Goal: Register for event/course

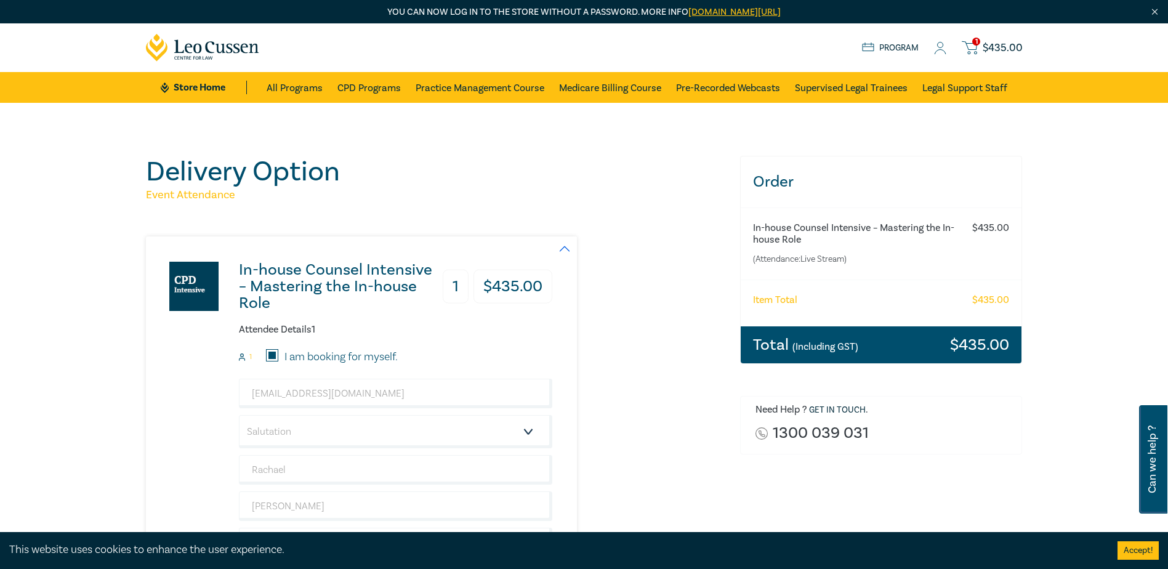
click at [853, 344] on small "(Including GST)" at bounding box center [825, 346] width 66 height 12
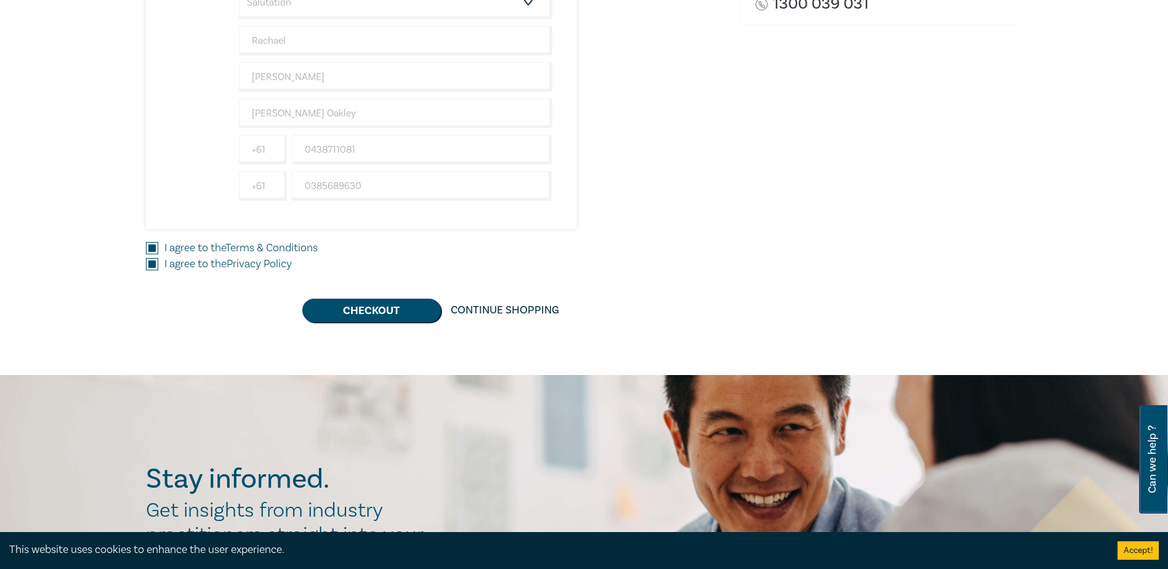
scroll to position [431, 0]
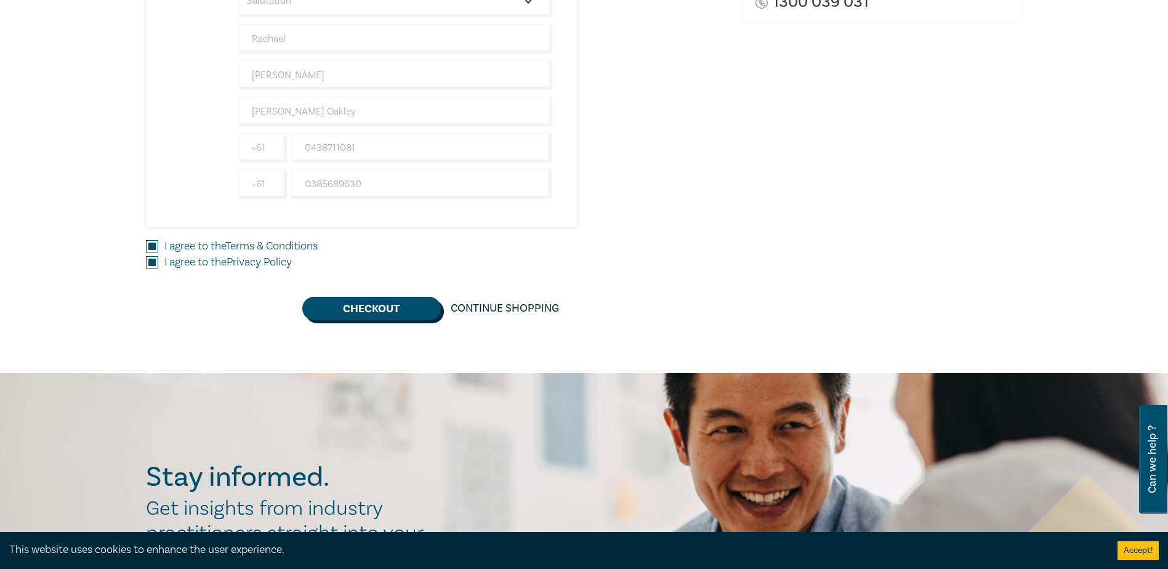
click at [376, 311] on button "Checkout" at bounding box center [371, 308] width 139 height 23
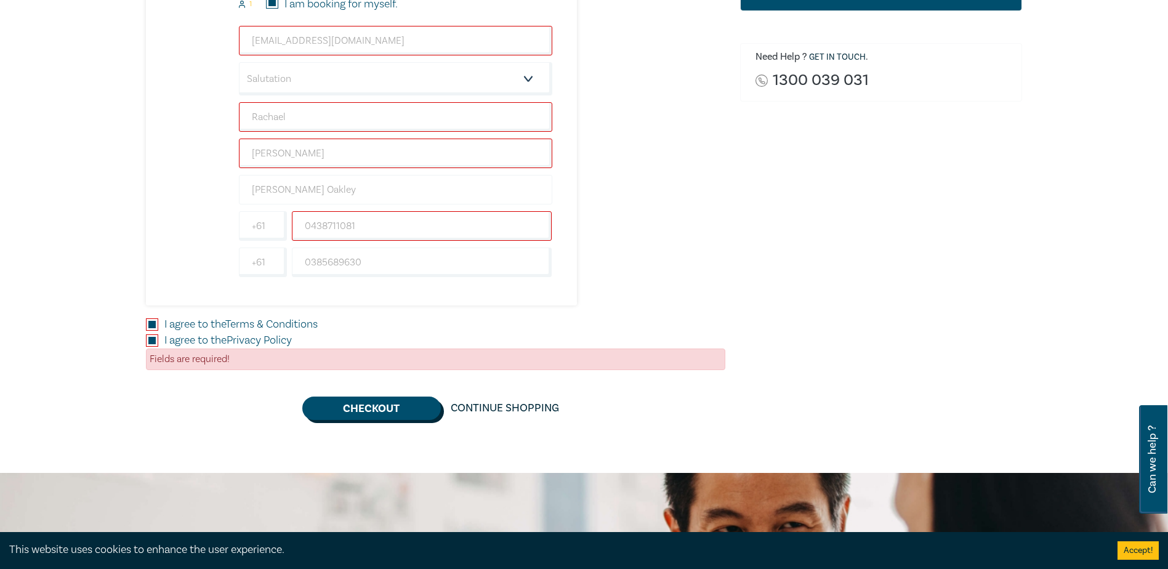
scroll to position [246, 0]
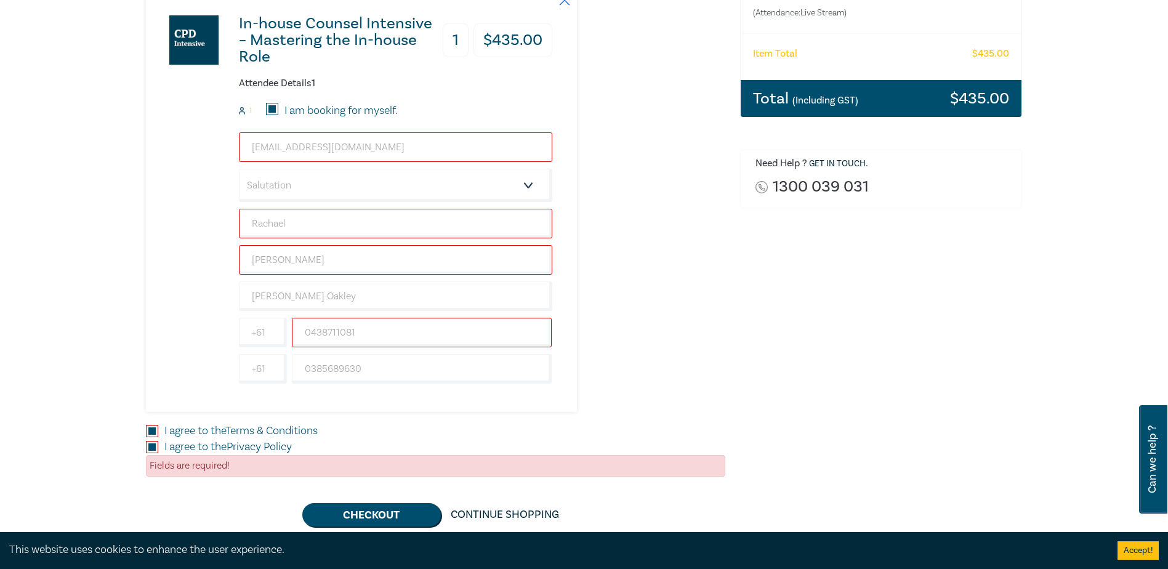
click at [326, 145] on input "[EMAIL_ADDRESS][DOMAIN_NAME]" at bounding box center [395, 147] width 313 height 30
click at [302, 227] on input "Rachael" at bounding box center [395, 224] width 313 height 30
click at [294, 267] on input "Gibbs" at bounding box center [395, 260] width 313 height 30
click at [332, 336] on input "0438711081" at bounding box center [422, 333] width 260 height 30
drag, startPoint x: 399, startPoint y: 342, endPoint x: 273, endPoint y: 329, distance: 126.9
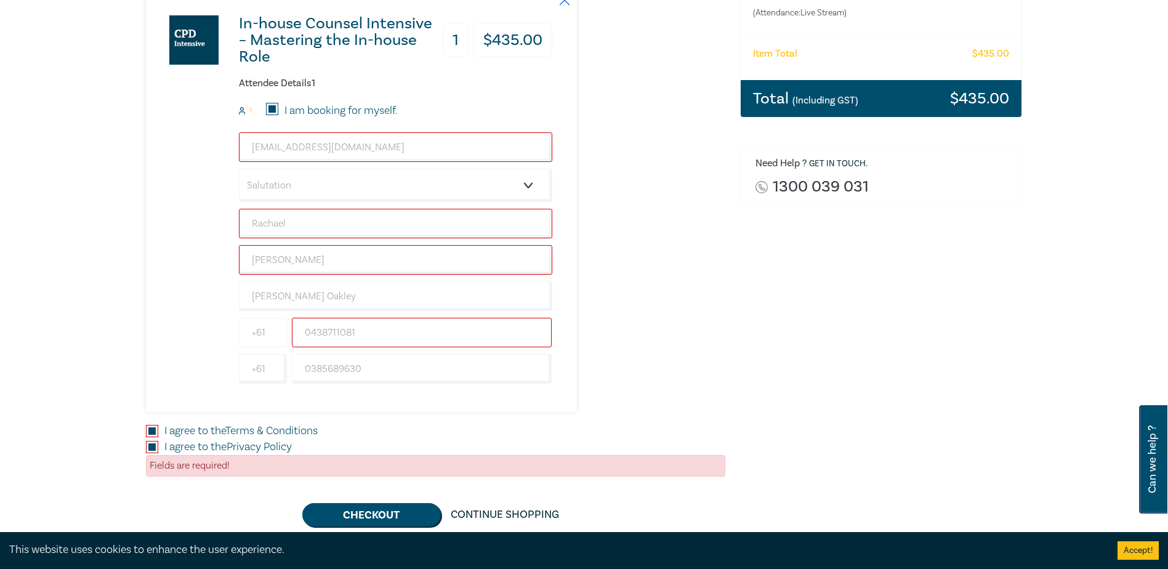
click at [273, 329] on div "+61 0438711081" at bounding box center [395, 333] width 318 height 30
click at [381, 335] on input "0438711081" at bounding box center [422, 333] width 260 height 30
drag, startPoint x: 381, startPoint y: 335, endPoint x: 212, endPoint y: 321, distance: 169.9
click at [213, 323] on div "In-house Counsel Intensive – Mastering the In-house Role 1 $ 435.00 Attendee De…" at bounding box center [349, 201] width 406 height 422
click at [357, 368] on input "0385689630" at bounding box center [422, 369] width 260 height 30
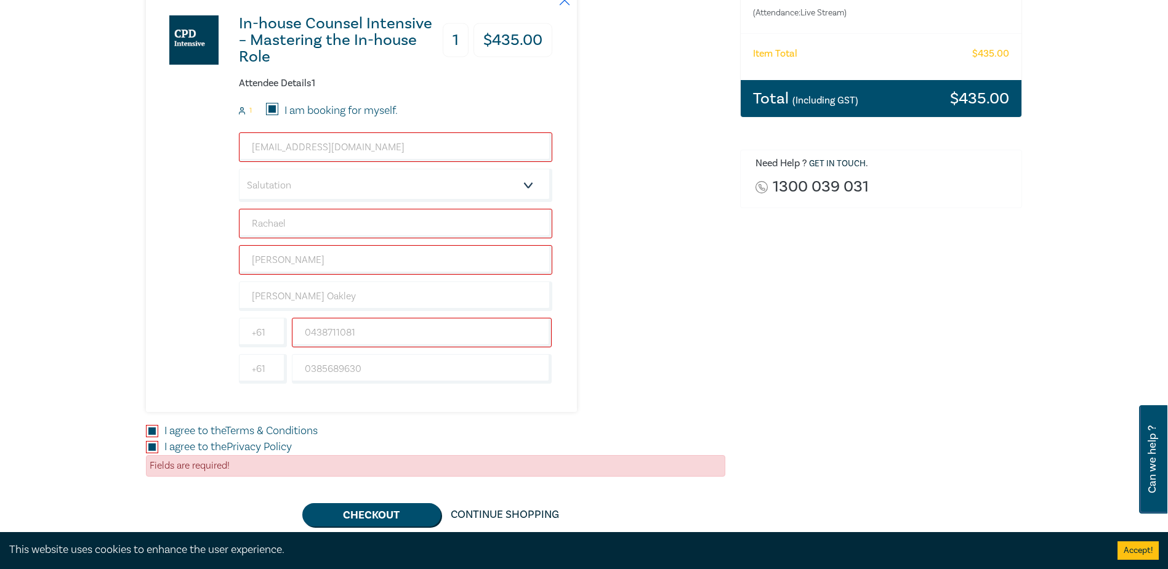
click at [639, 311] on div "In-house Counsel Intensive – Mastering the In-house Role 1 $ 435.00 Attendee De…" at bounding box center [435, 201] width 579 height 422
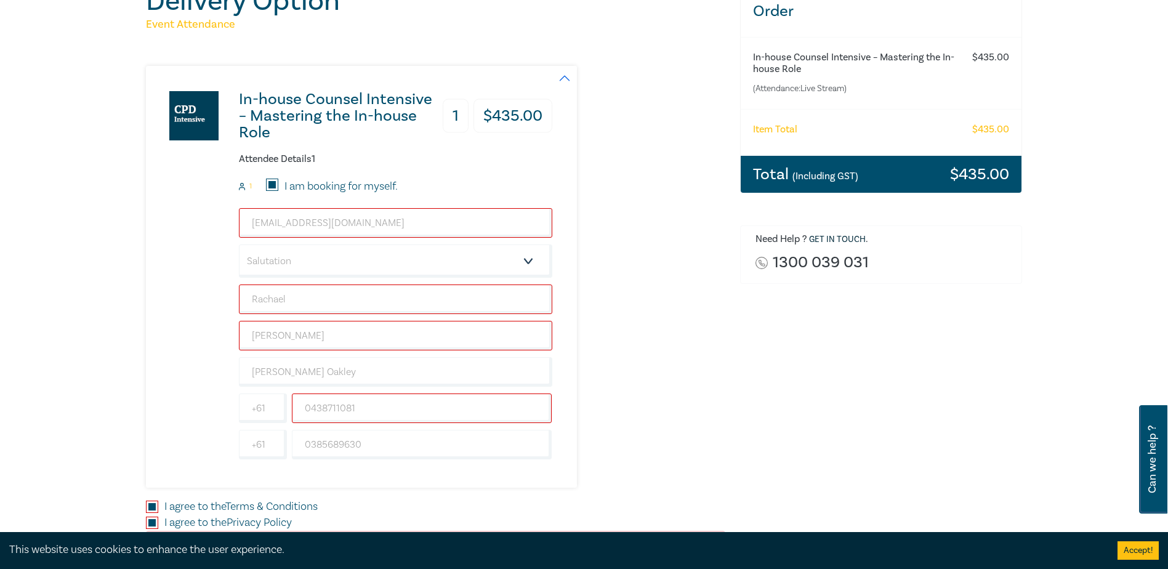
scroll to position [62, 0]
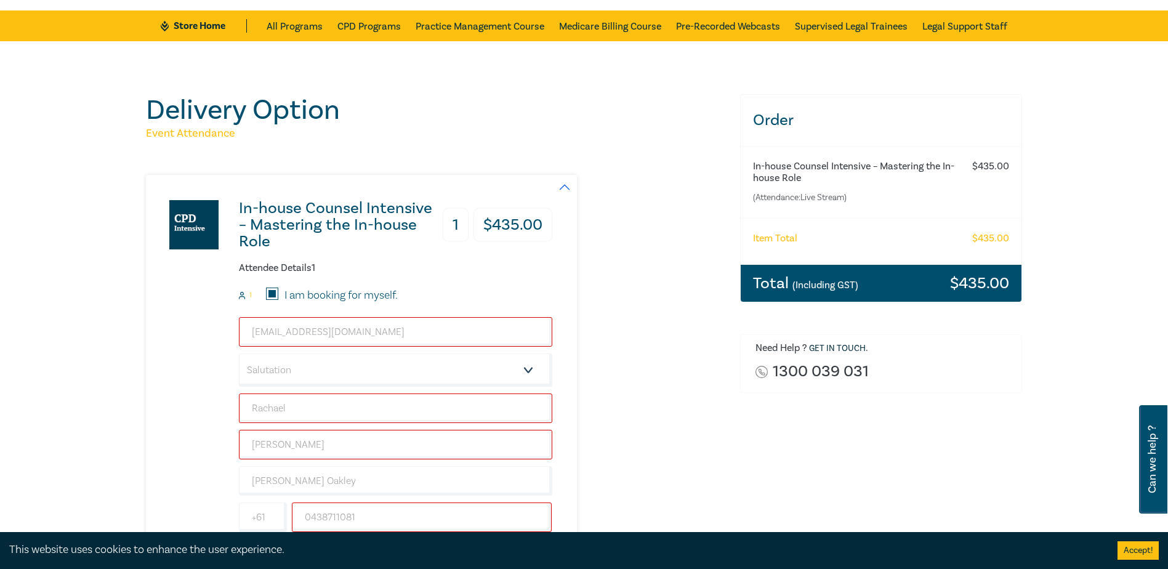
click at [272, 292] on input "I am booking for myself." at bounding box center [272, 294] width 12 height 12
click at [272, 293] on input "I am booking for myself." at bounding box center [272, 294] width 12 height 12
checkbox input "true"
type input "438711081"
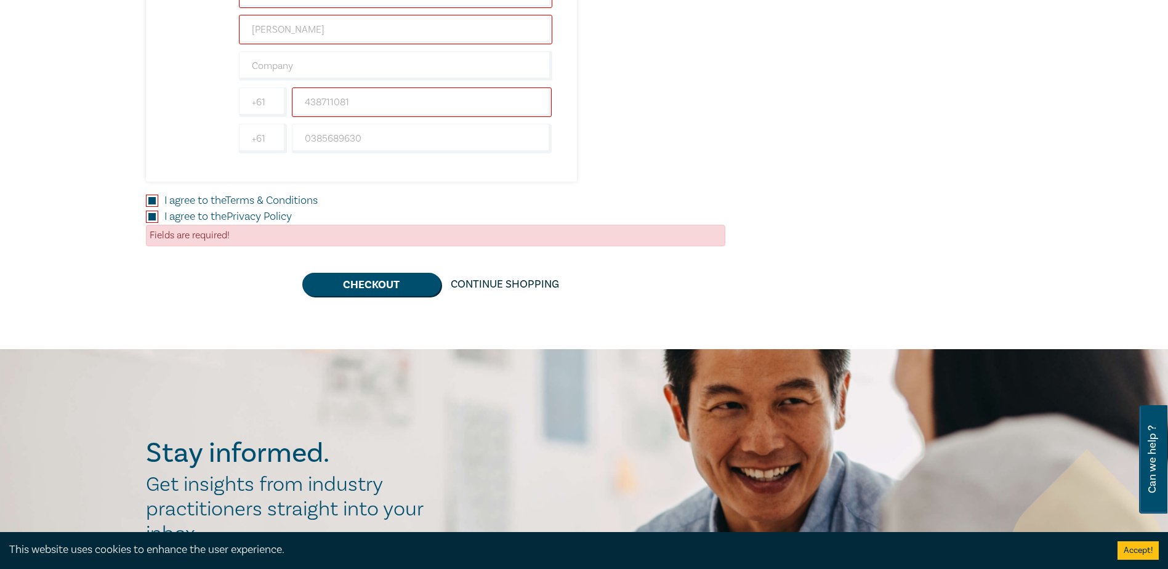
scroll to position [493, 0]
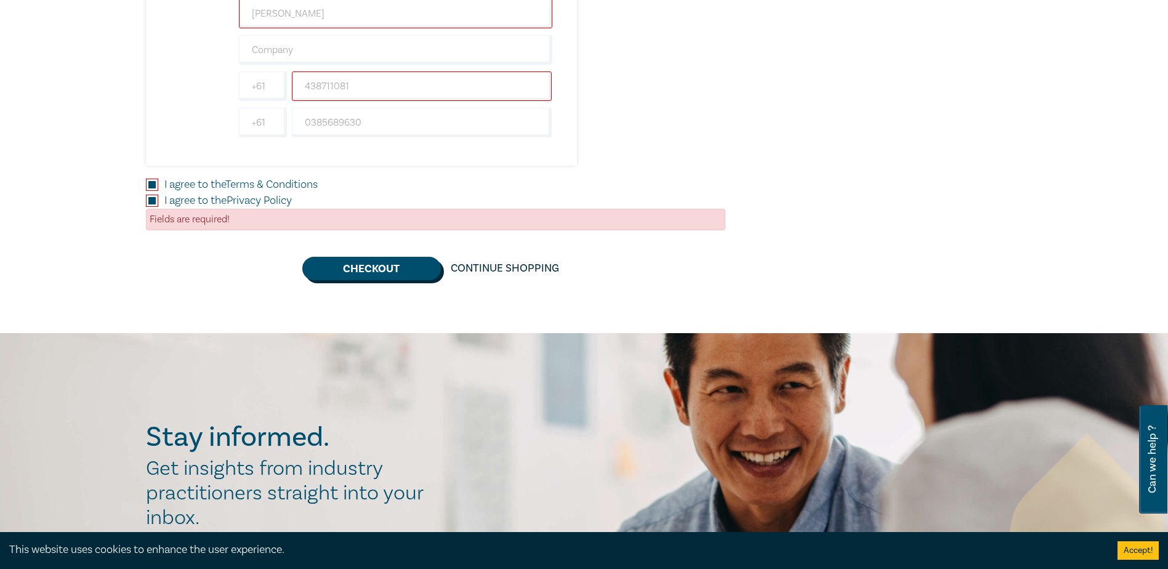
click at [387, 264] on button "Checkout" at bounding box center [371, 268] width 139 height 23
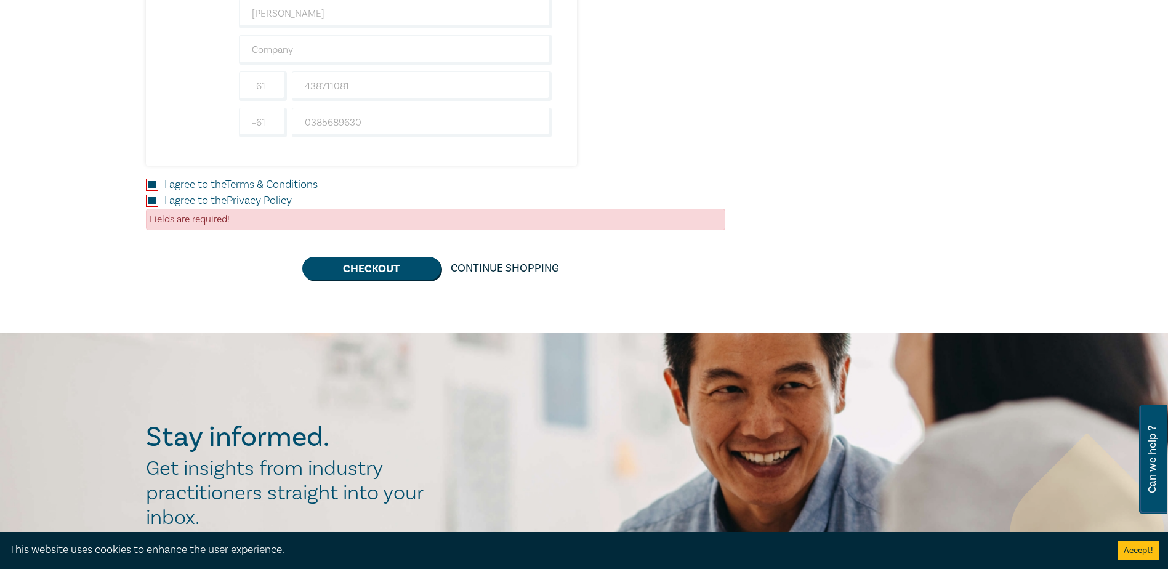
click at [150, 182] on input "I agree to the Terms & Conditions" at bounding box center [152, 185] width 12 height 12
checkbox input "false"
click at [149, 197] on input "I agree to the Privacy Policy" at bounding box center [152, 201] width 12 height 12
checkbox input "false"
click at [384, 272] on button "Checkout" at bounding box center [371, 268] width 139 height 23
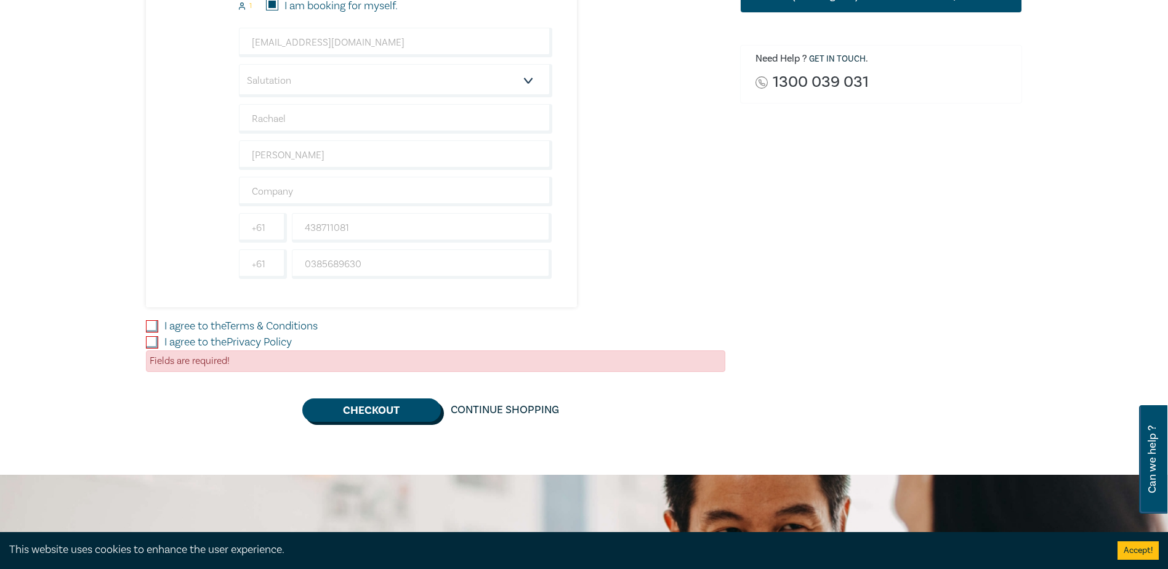
scroll to position [431, 0]
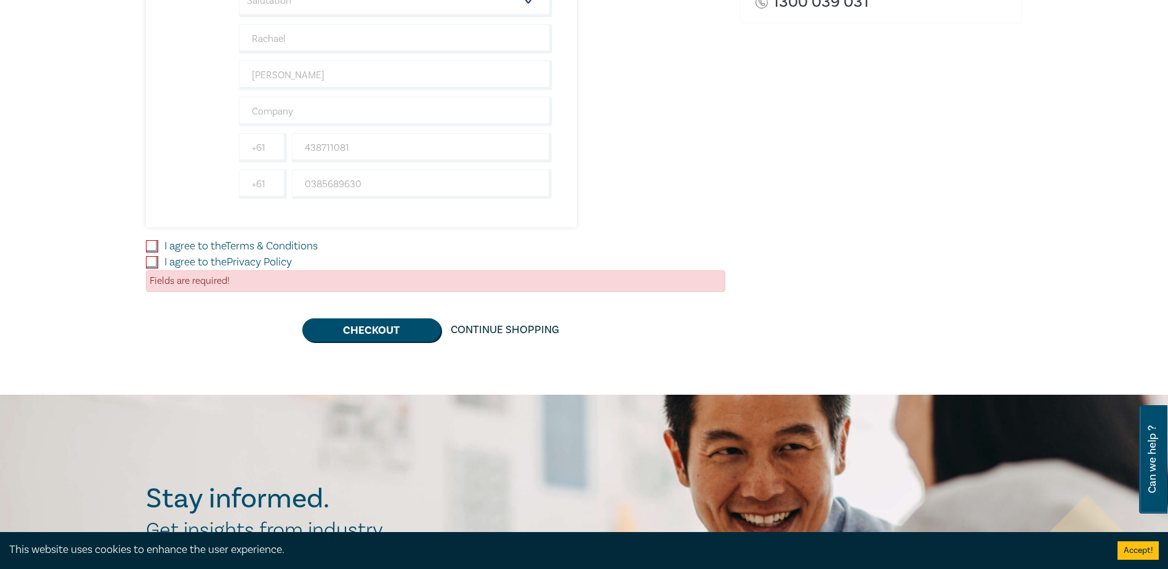
click at [153, 247] on input "I agree to the Terms & Conditions" at bounding box center [152, 246] width 12 height 12
checkbox input "true"
click at [150, 260] on input "I agree to the Privacy Policy" at bounding box center [152, 262] width 12 height 12
checkbox input "true"
click at [355, 331] on button "Checkout" at bounding box center [371, 329] width 139 height 23
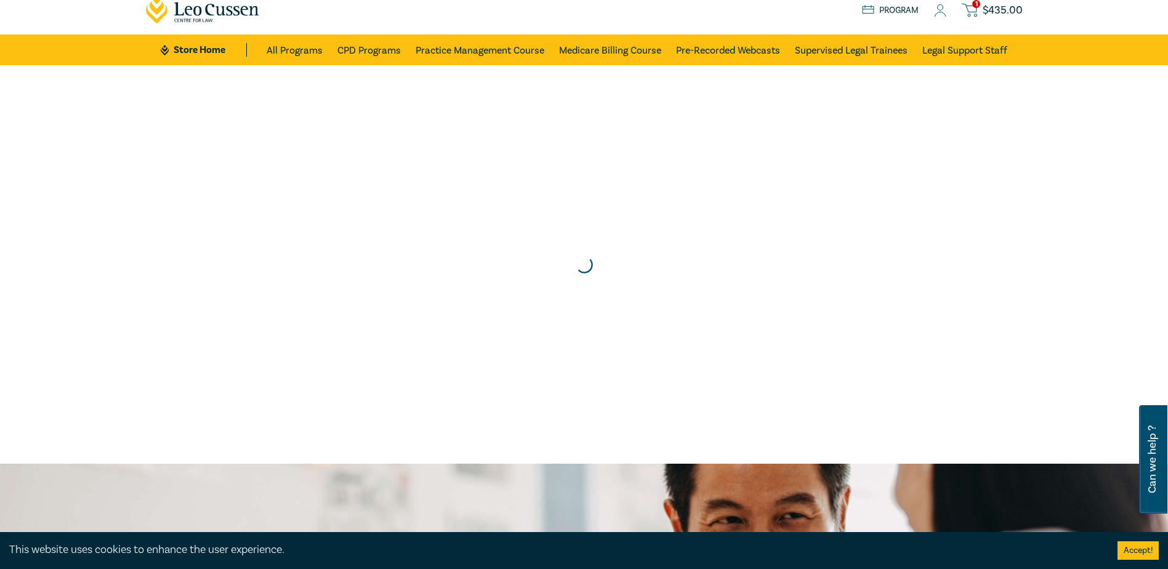
scroll to position [0, 0]
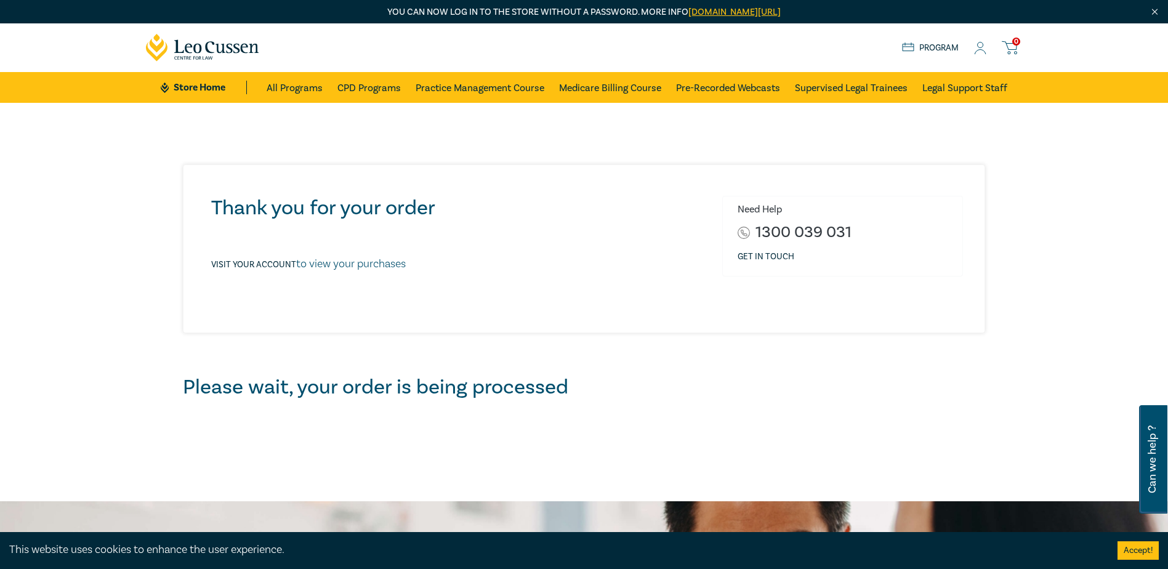
click at [979, 47] on icon at bounding box center [980, 48] width 12 height 13
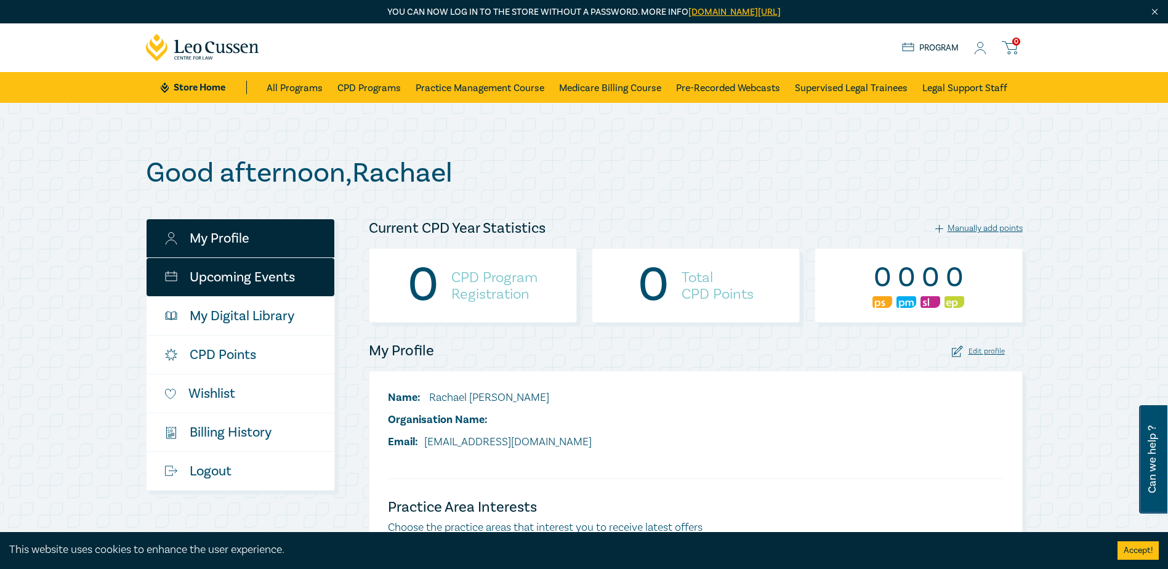
click at [228, 278] on link "Upcoming Events" at bounding box center [241, 277] width 188 height 38
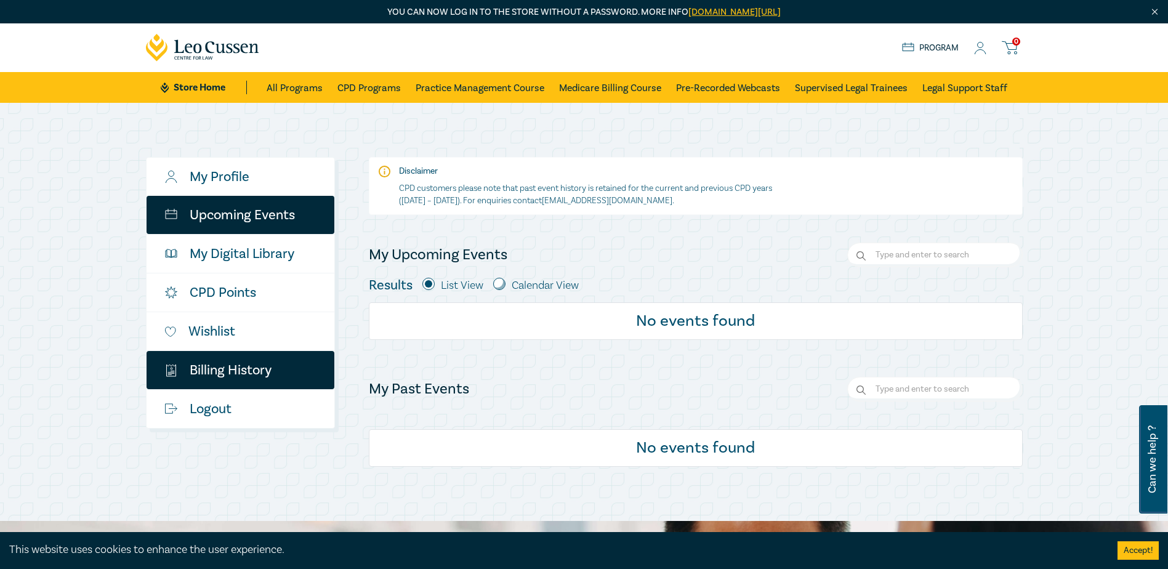
click at [227, 367] on link "$ Billing History" at bounding box center [241, 370] width 188 height 38
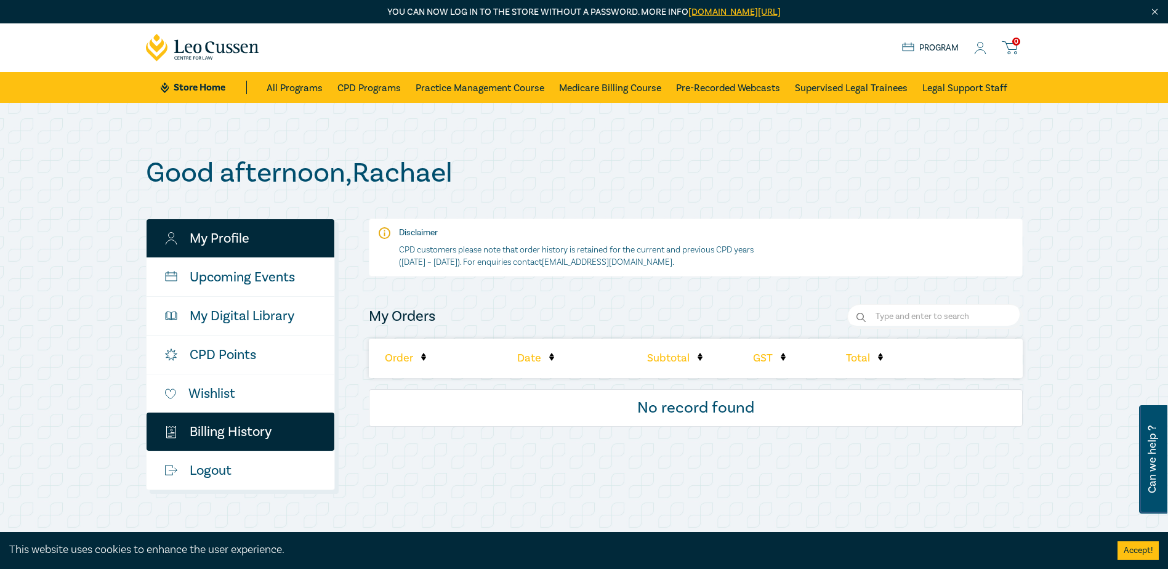
click at [225, 236] on link "My Profile" at bounding box center [241, 238] width 188 height 38
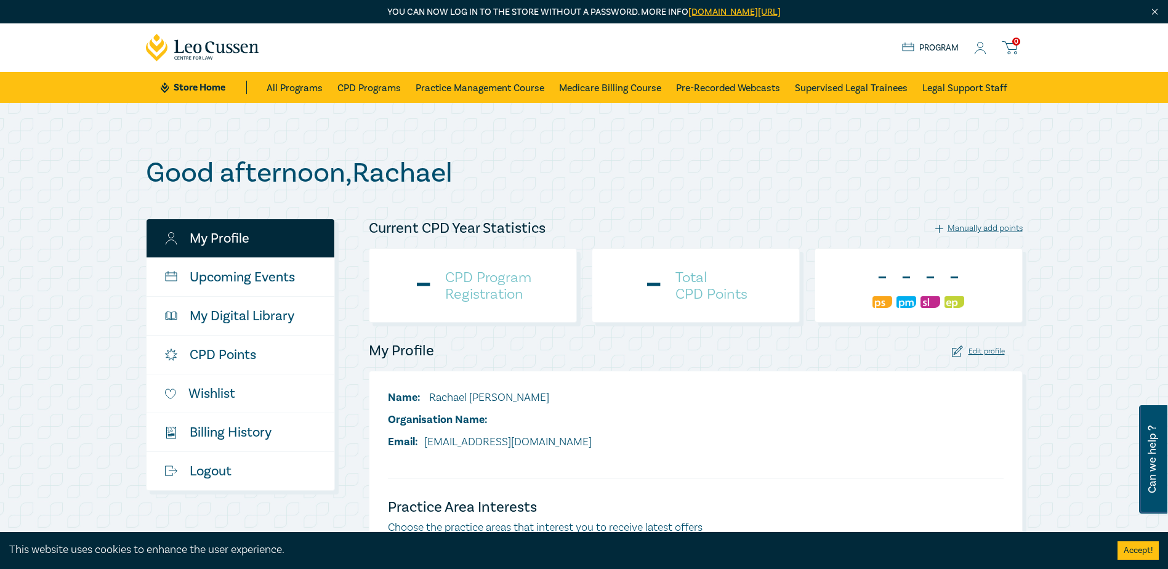
checkbox input "true"
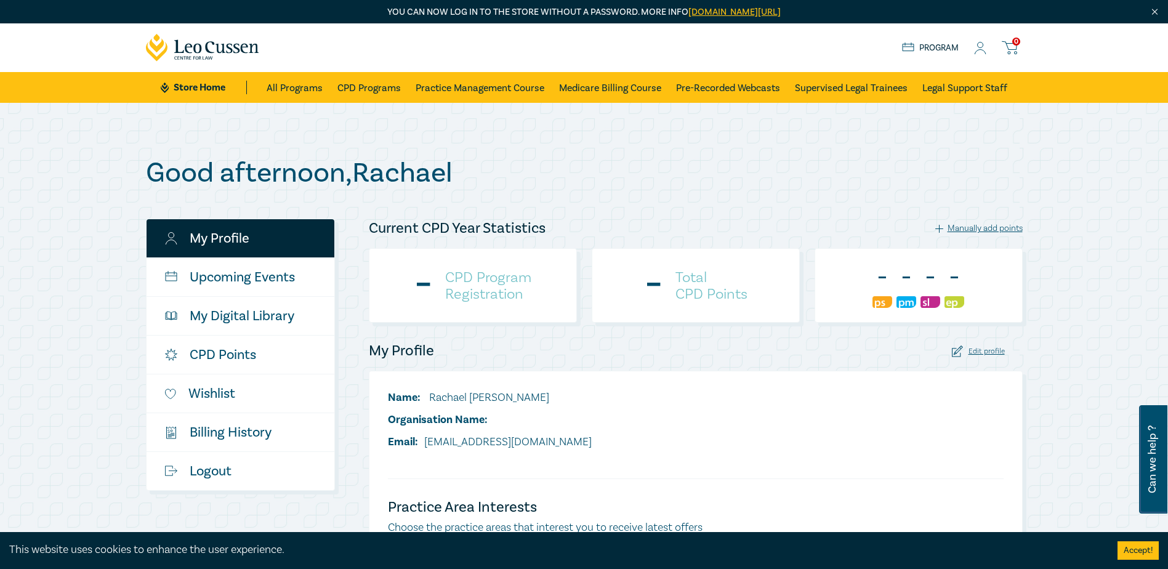
checkbox input "true"
click at [864, 441] on div "Name: Rachael Gibbs Organisation Name: Email: rgibbs@millsoakley.com.au" at bounding box center [696, 425] width 630 height 70
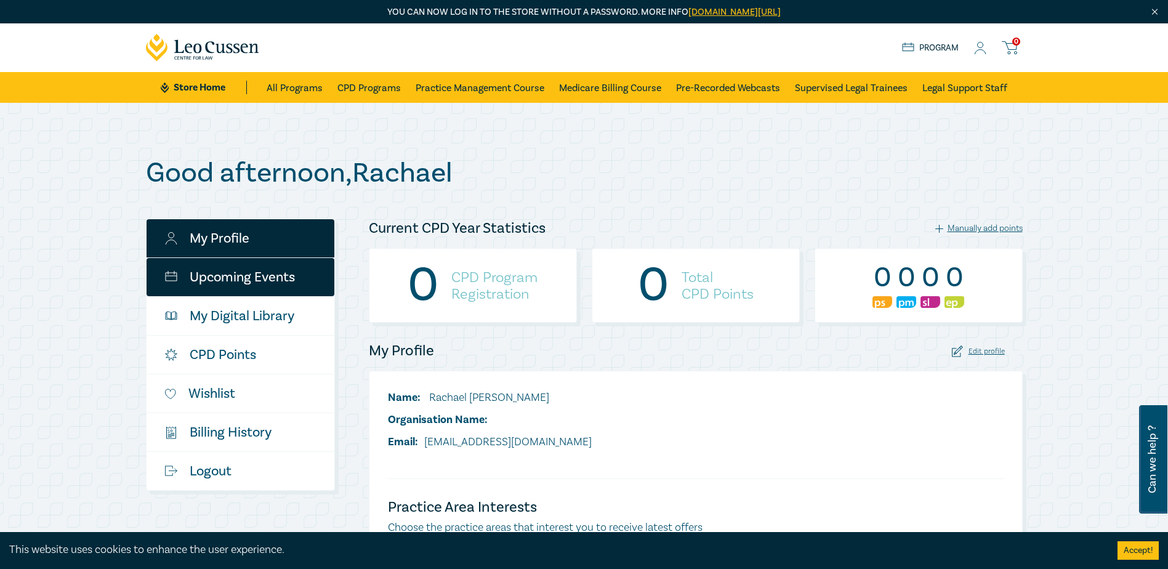
click at [222, 278] on link "Upcoming Events" at bounding box center [241, 277] width 188 height 38
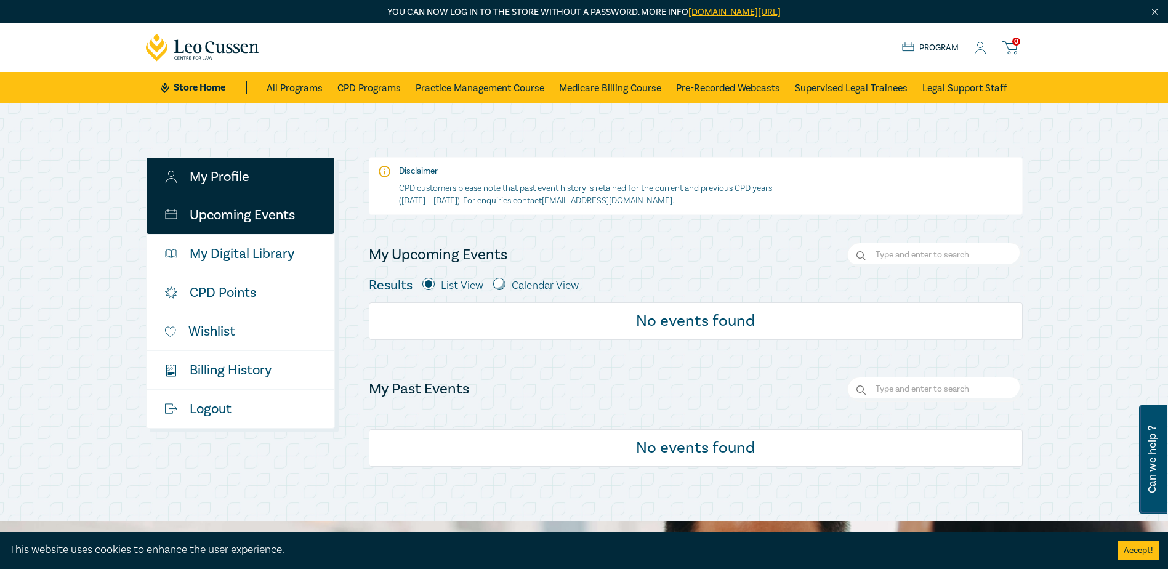
click at [209, 174] on link "My Profile" at bounding box center [241, 177] width 188 height 38
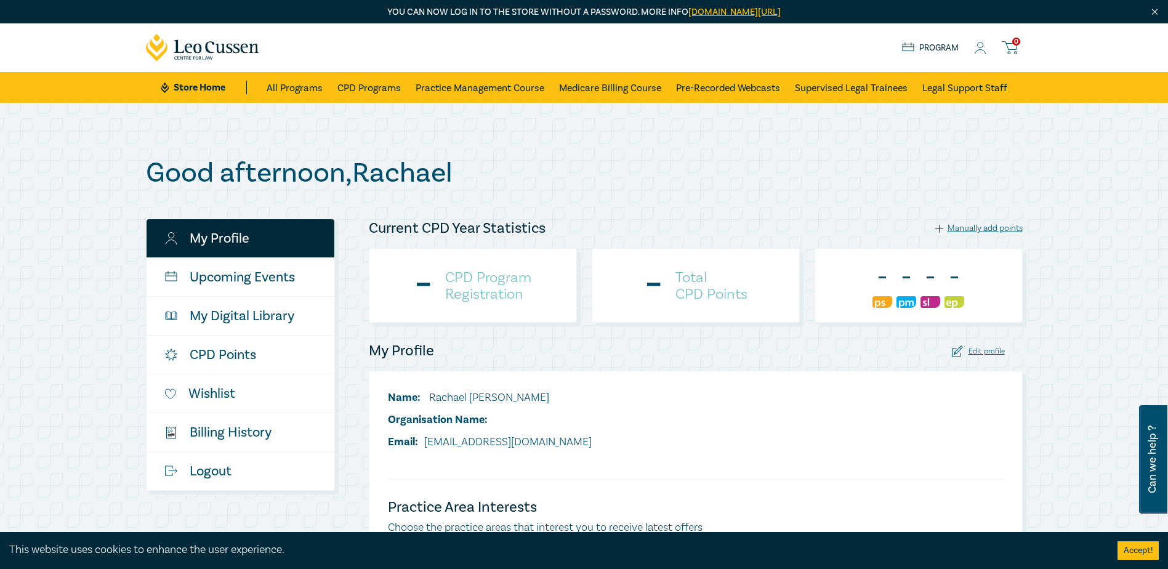
checkbox input "true"
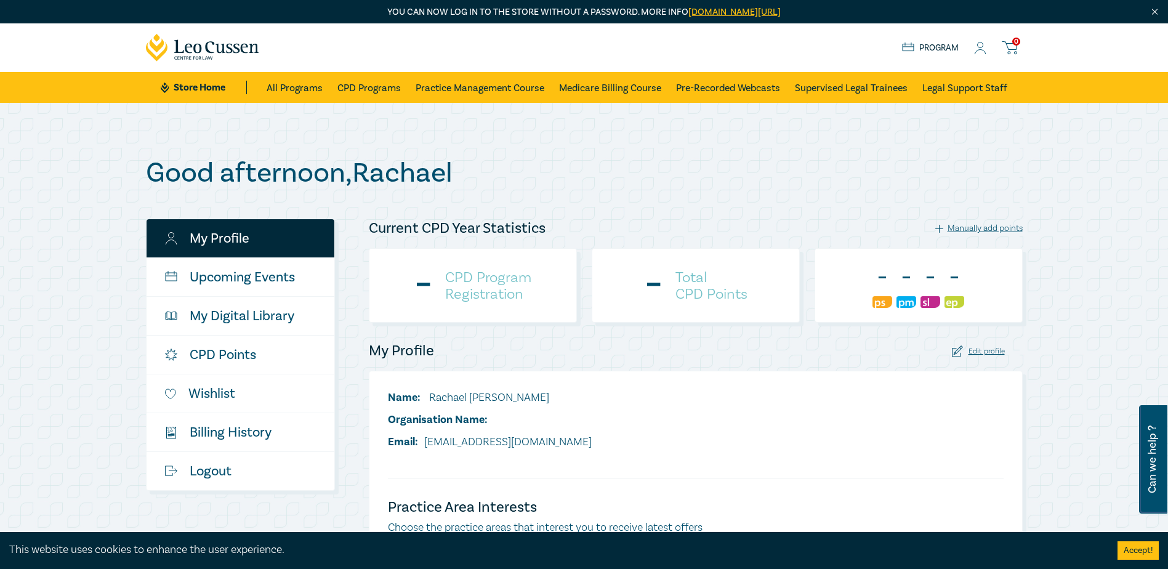
checkbox input "true"
click at [979, 50] on icon at bounding box center [980, 52] width 11 height 4
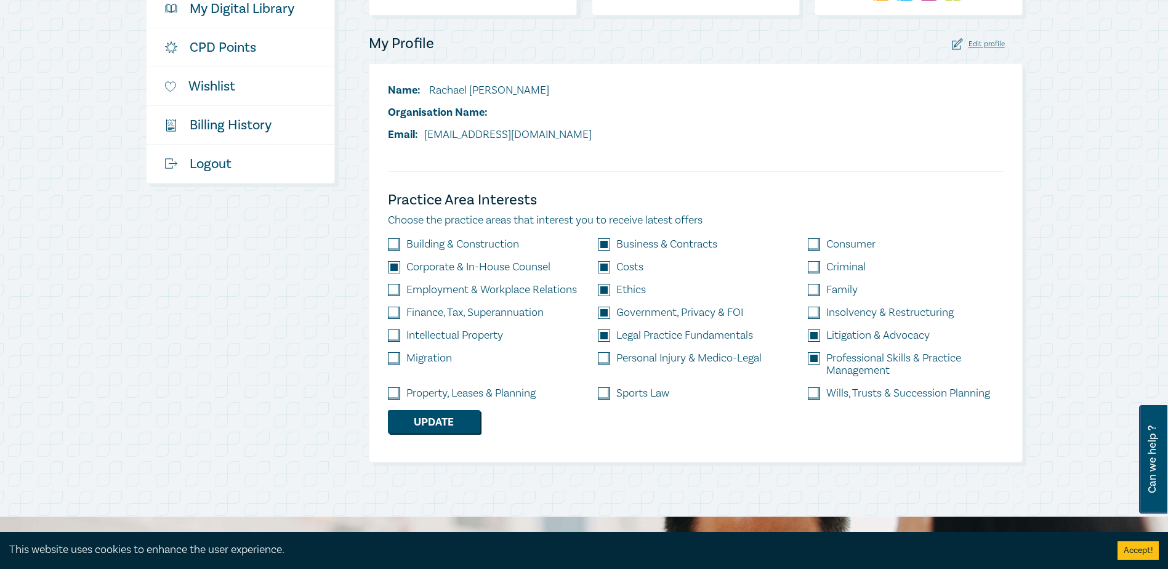
scroll to position [308, 0]
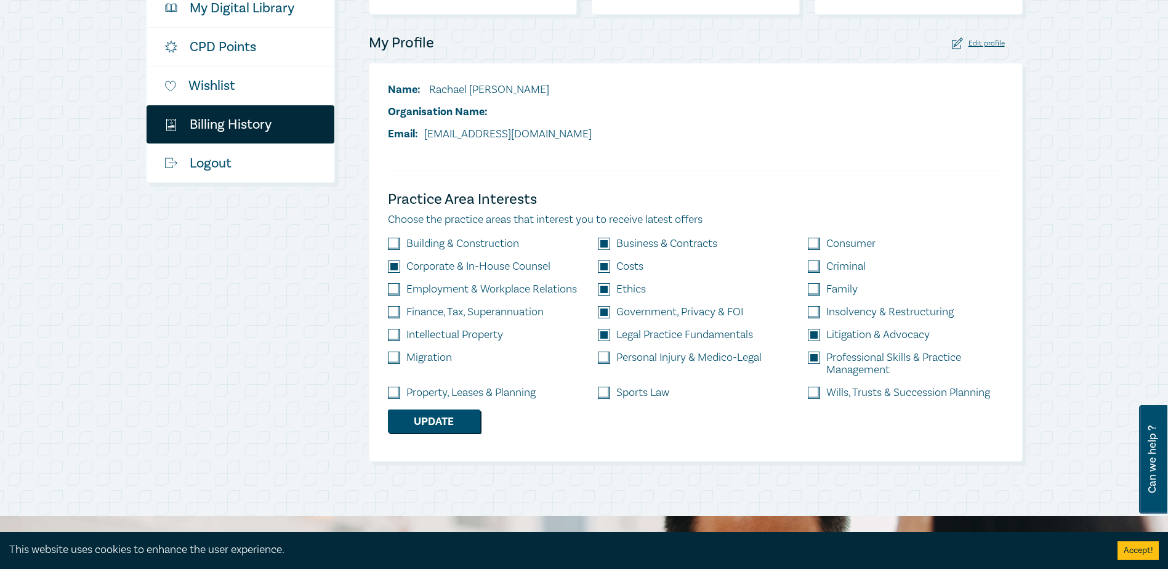
click at [224, 125] on link "$ Billing History" at bounding box center [241, 124] width 188 height 38
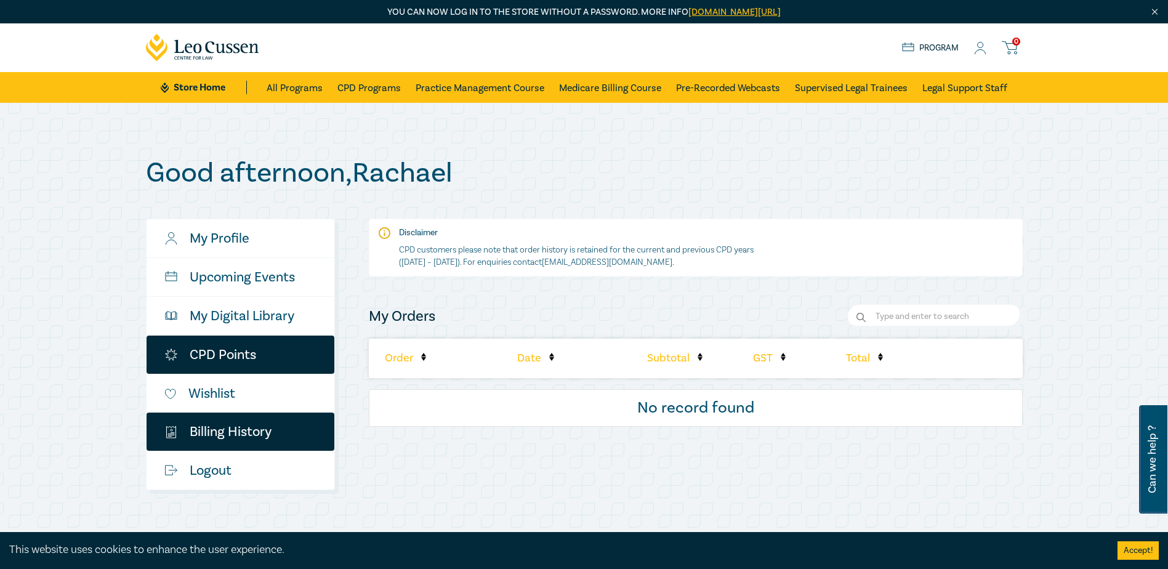
click at [232, 350] on link "CPD Points" at bounding box center [241, 355] width 188 height 38
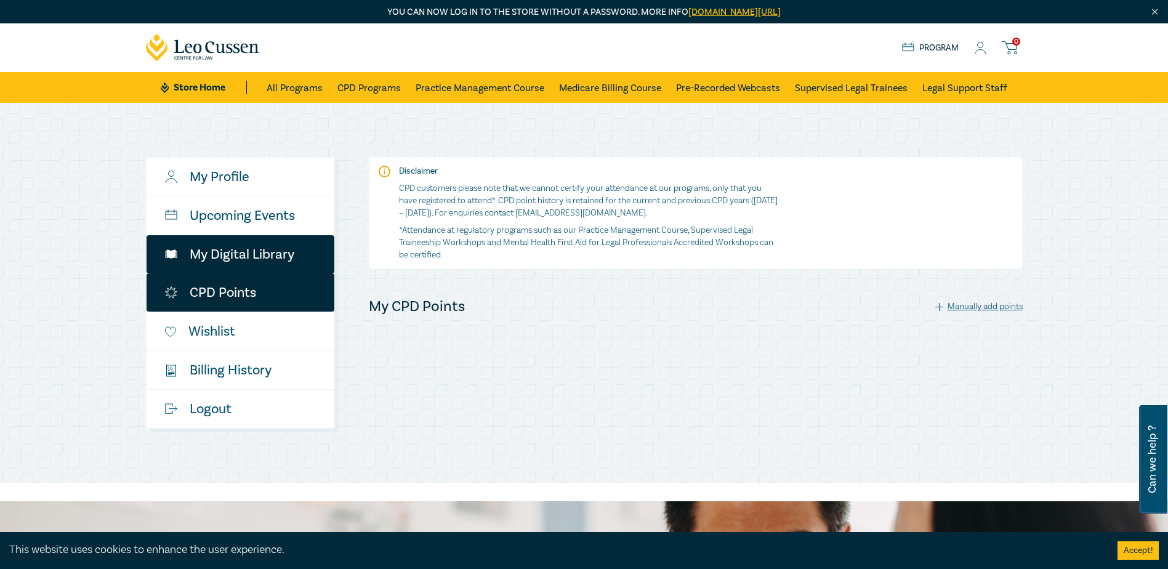
click at [220, 253] on link "My Digital Library" at bounding box center [241, 254] width 188 height 38
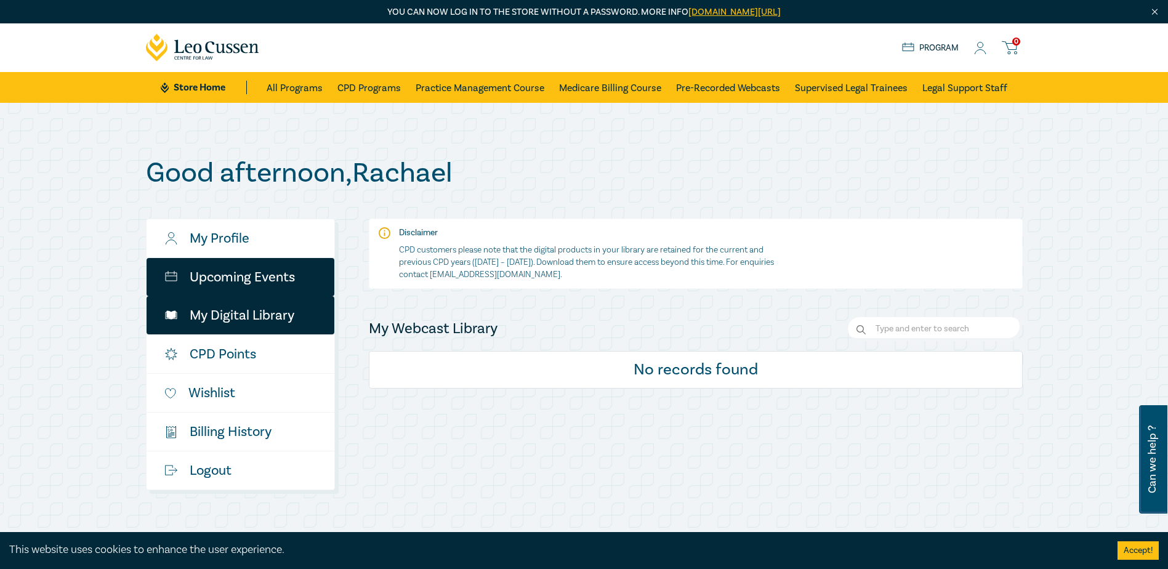
click at [232, 269] on link "Upcoming Events" at bounding box center [241, 277] width 188 height 38
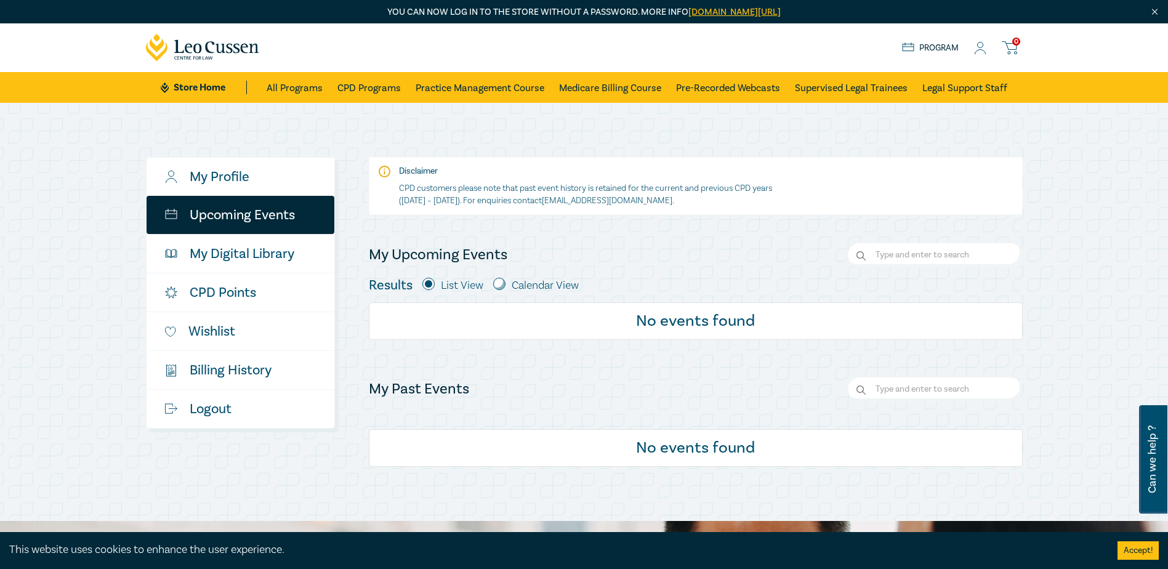
click at [499, 283] on input "radio" at bounding box center [499, 284] width 12 height 12
radio input "true"
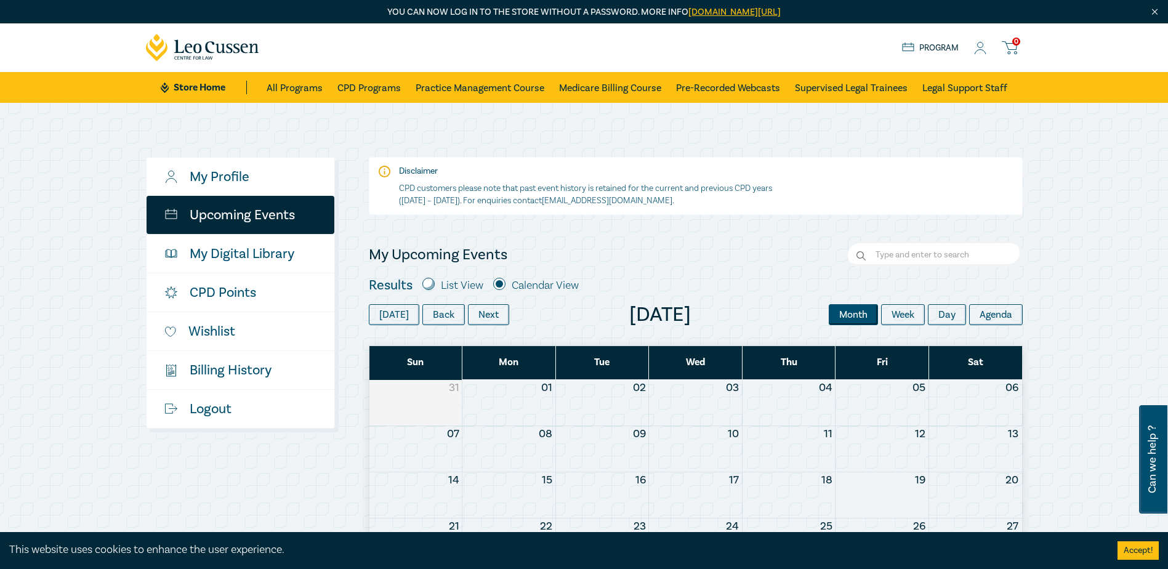
click at [428, 284] on input "radio" at bounding box center [428, 284] width 12 height 12
radio input "true"
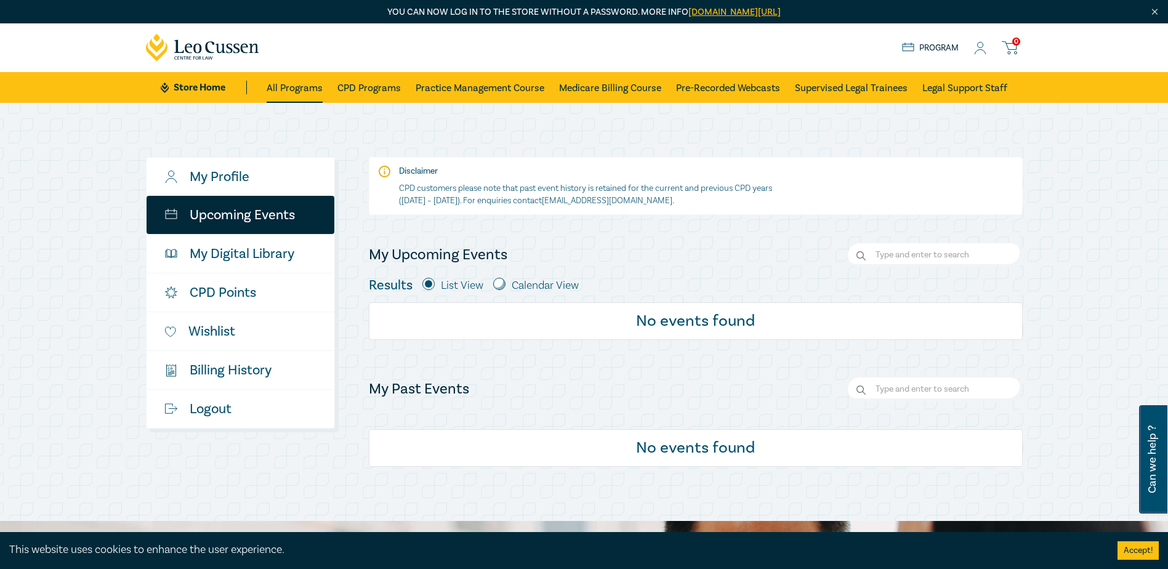
click at [303, 87] on link "All Programs" at bounding box center [295, 87] width 56 height 31
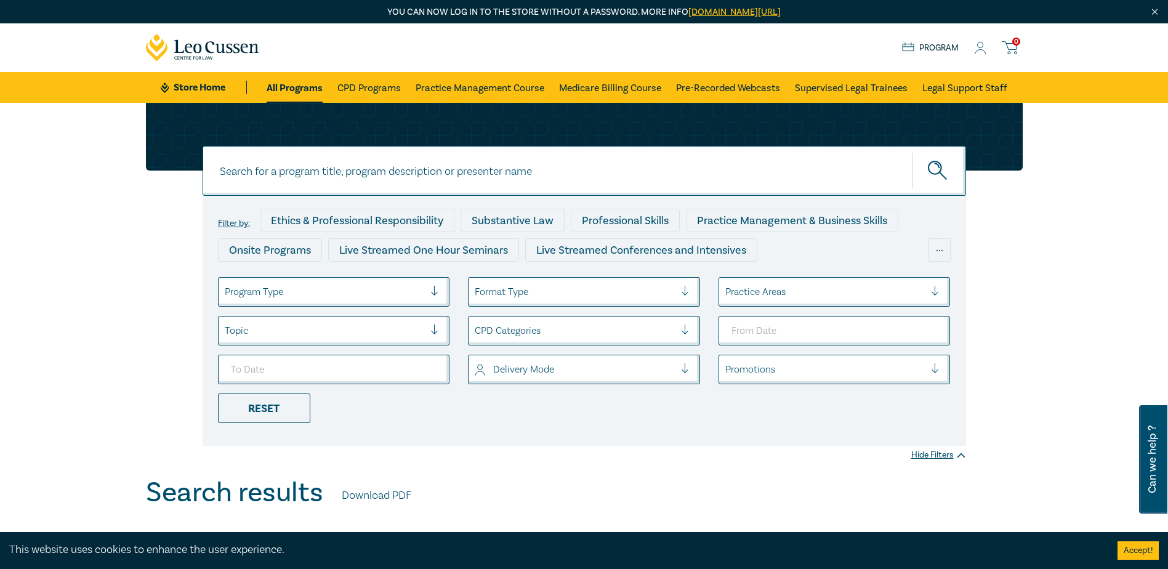
click at [320, 169] on input at bounding box center [584, 171] width 763 height 50
type input "in-house"
click at [912, 152] on button "submit" at bounding box center [939, 171] width 54 height 38
click at [934, 170] on icon "submit" at bounding box center [939, 172] width 22 height 22
click at [937, 166] on icon "submit" at bounding box center [939, 172] width 22 height 22
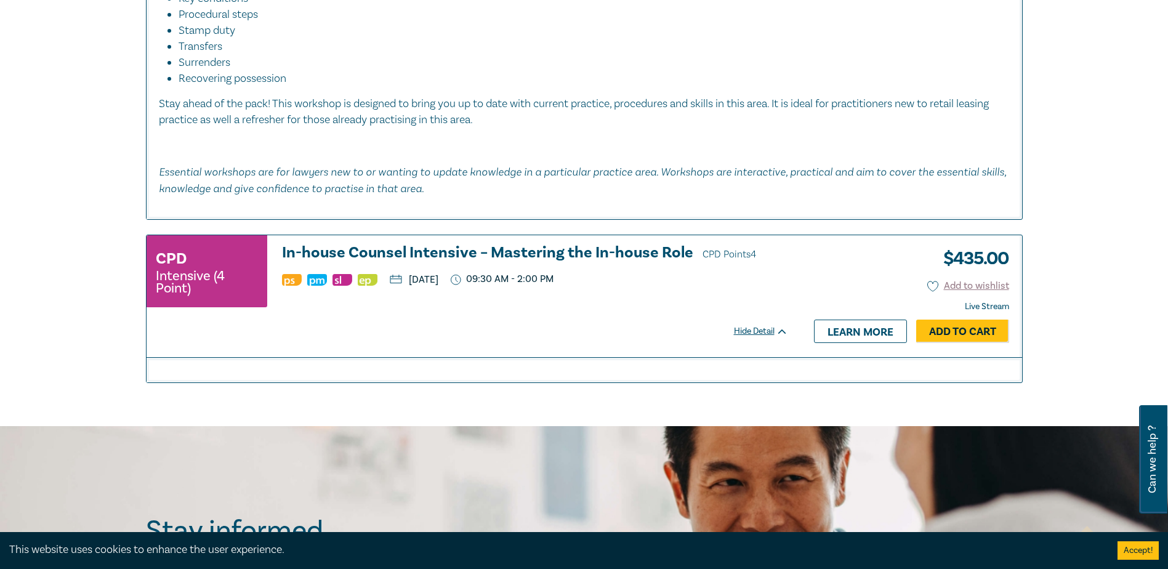
scroll to position [862, 0]
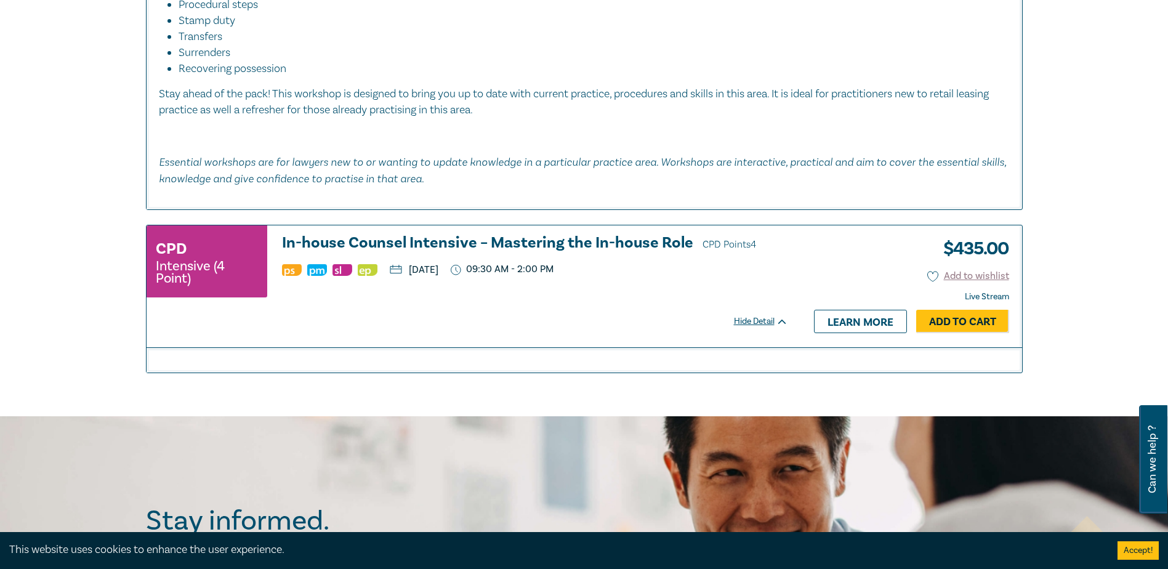
click at [337, 242] on h3 "In-house Counsel Intensive – Mastering the In-house Role CPD Points 4" at bounding box center [535, 244] width 506 height 18
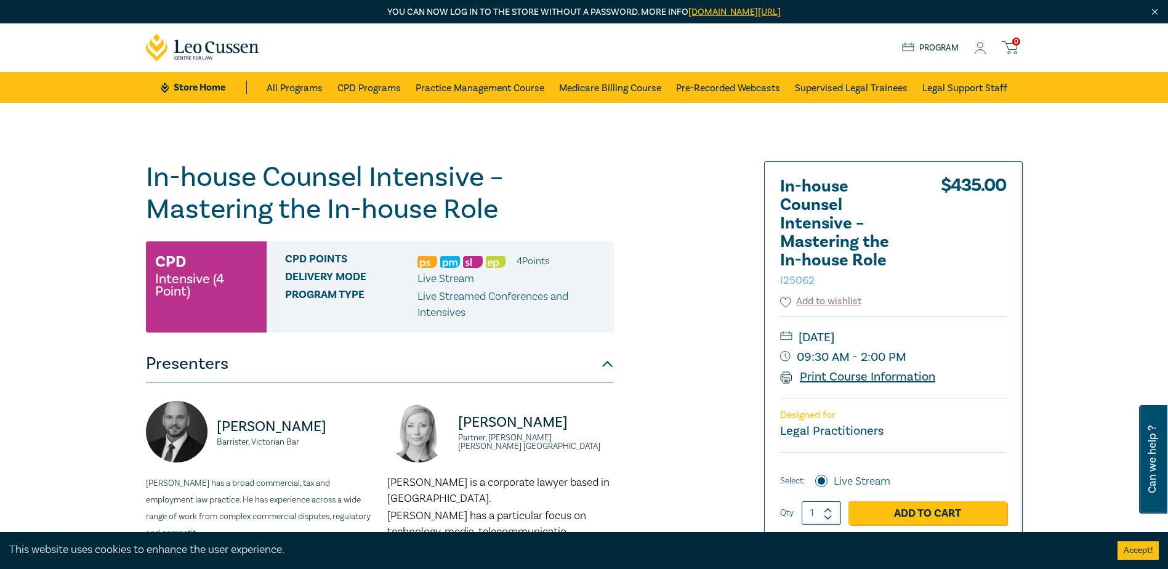
click at [787, 377] on icon at bounding box center [786, 377] width 12 height 12
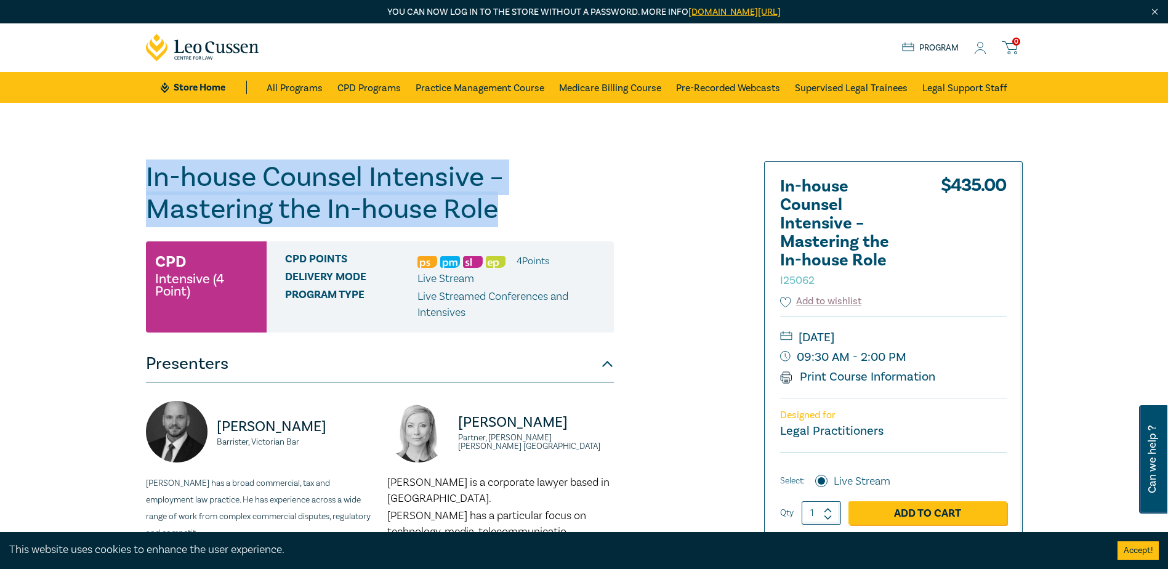
drag, startPoint x: 145, startPoint y: 177, endPoint x: 496, endPoint y: 206, distance: 351.5
click at [496, 206] on h1 "In-house Counsel Intensive – Mastering the In-house Role I25062" at bounding box center [380, 193] width 468 height 64
copy h1 "In-house Counsel Intensive – Mastering the In-house Role"
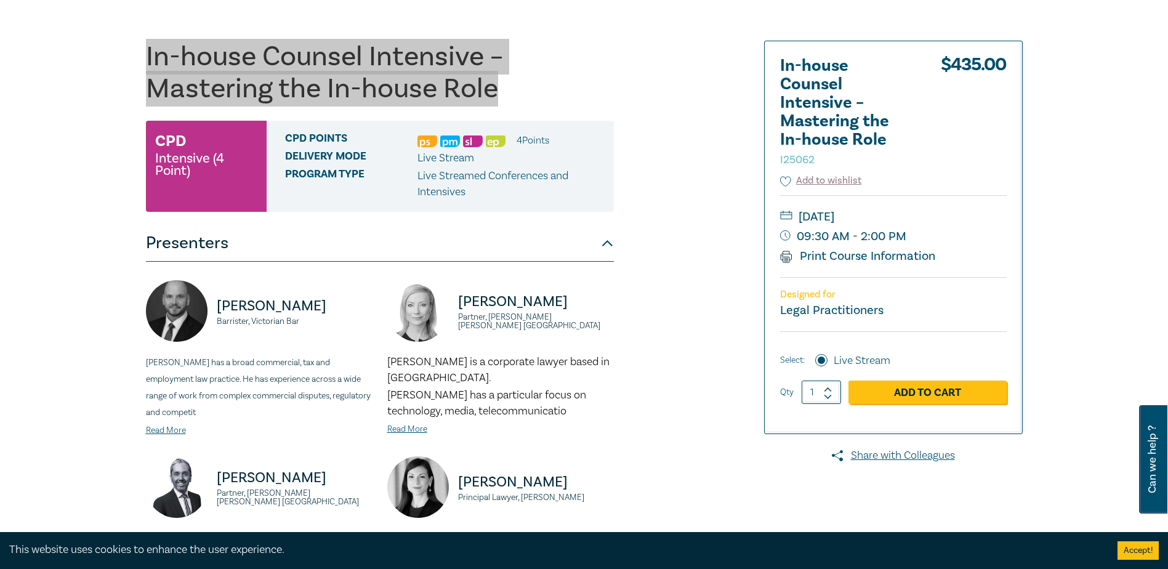
scroll to position [123, 0]
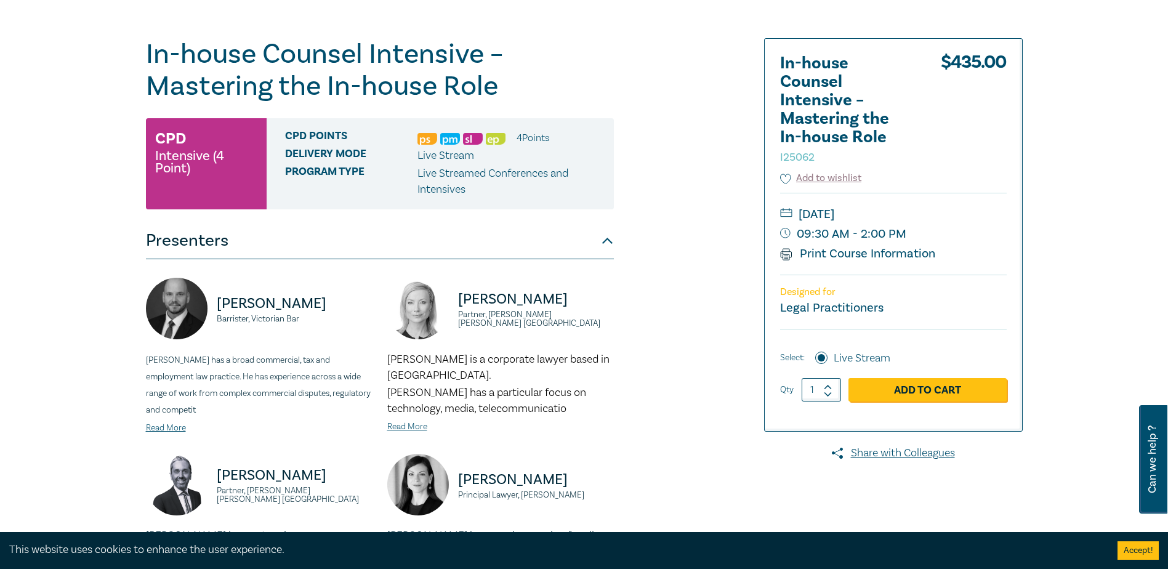
click at [879, 358] on label "Live Stream" at bounding box center [862, 358] width 57 height 16
click at [828, 358] on input "Live Stream" at bounding box center [821, 358] width 12 height 12
drag, startPoint x: 406, startPoint y: 411, endPoint x: 384, endPoint y: 407, distance: 22.5
click at [384, 407] on div "Lisa Fitzgerald Partner, Norton Rose Fulbright Australia Lisa is a corporate la…" at bounding box center [500, 366] width 241 height 176
click at [402, 421] on link "Read More" at bounding box center [407, 426] width 40 height 11
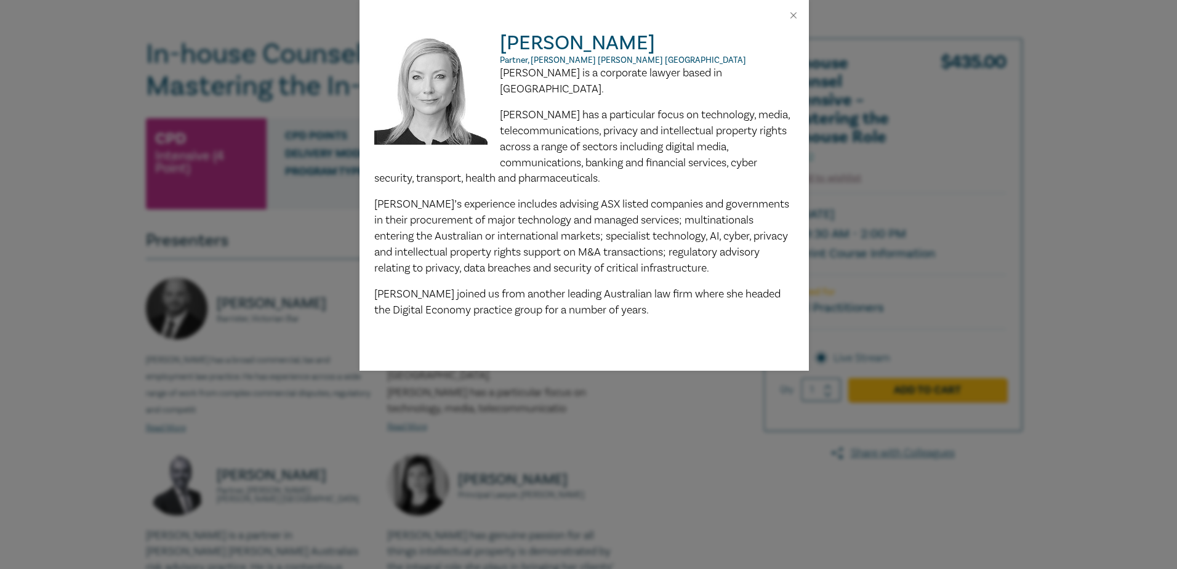
click at [659, 405] on div "Lisa Fitzgerald Partner, Norton Rose Fulbright Australia Lisa is a corporate la…" at bounding box center [588, 284] width 1177 height 569
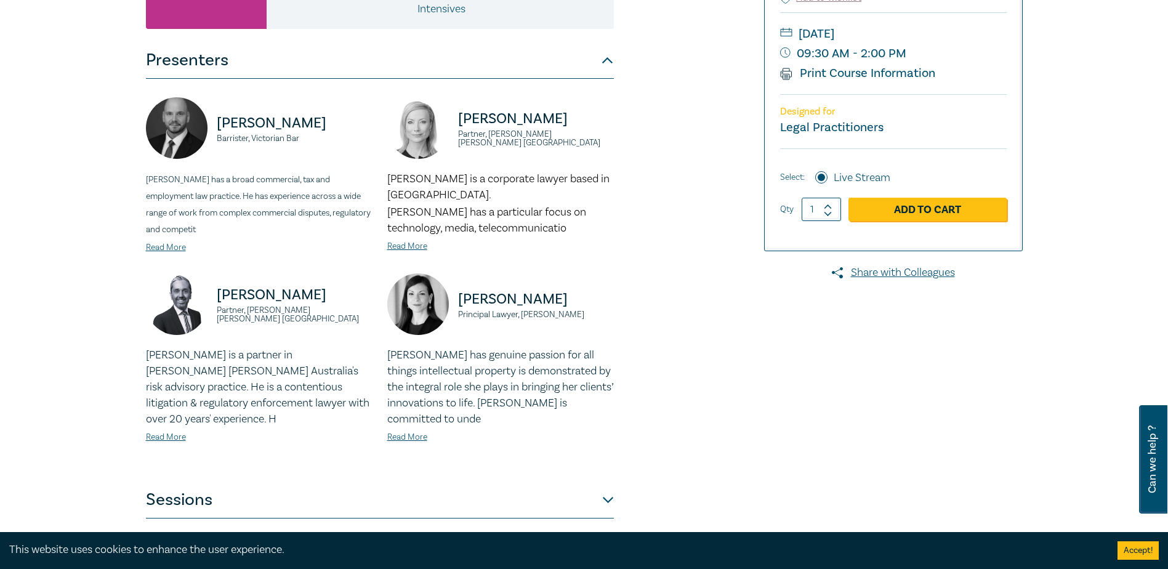
scroll to position [308, 0]
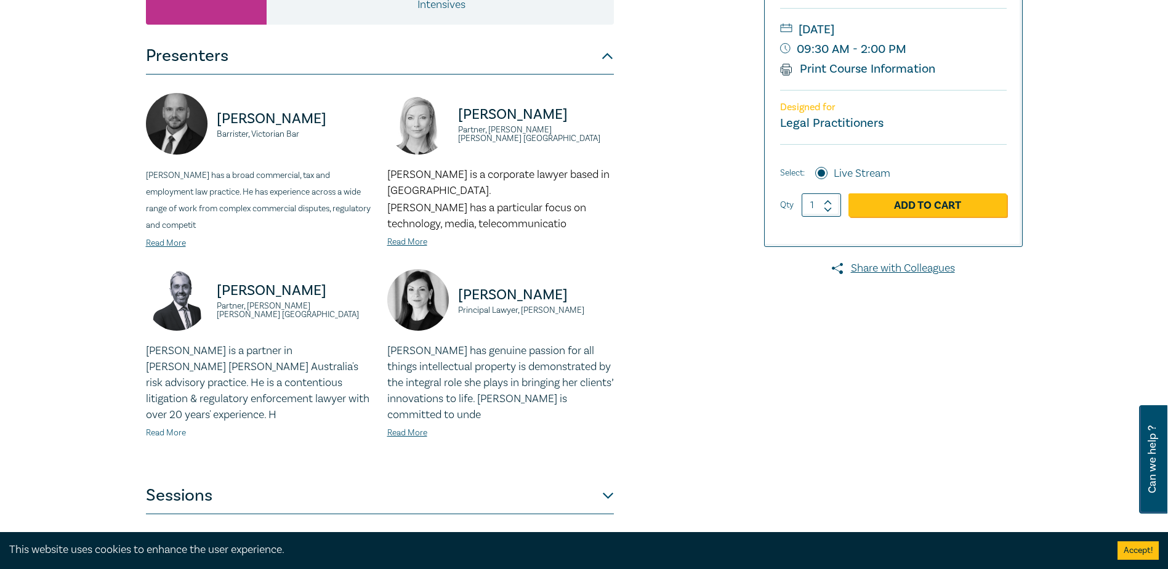
click at [161, 432] on link "Read More" at bounding box center [166, 432] width 40 height 11
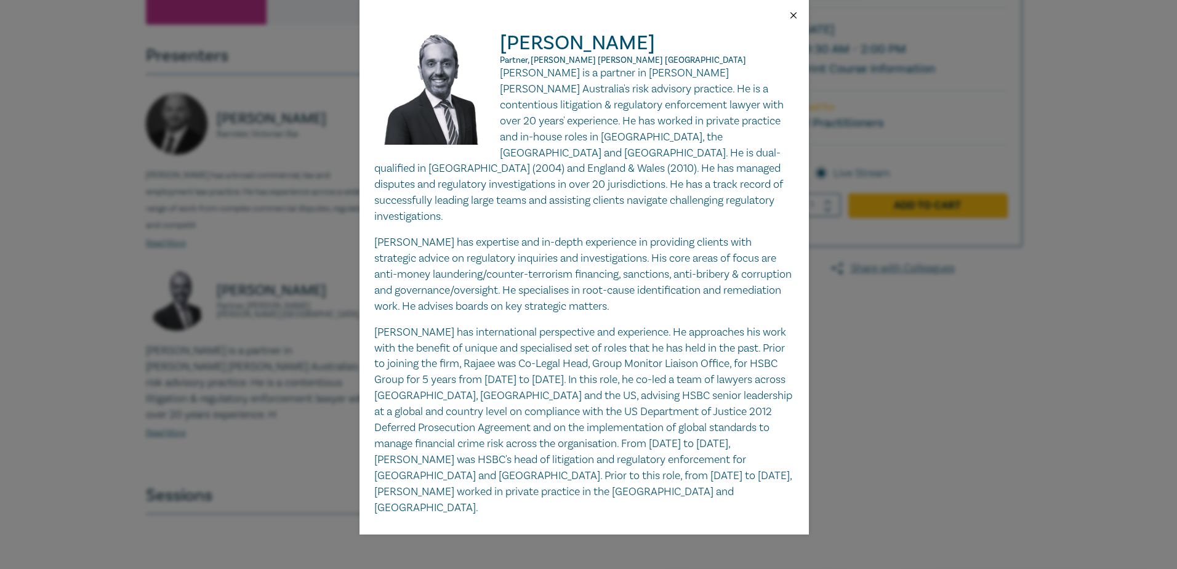
click at [794, 12] on button "Close" at bounding box center [793, 15] width 11 height 11
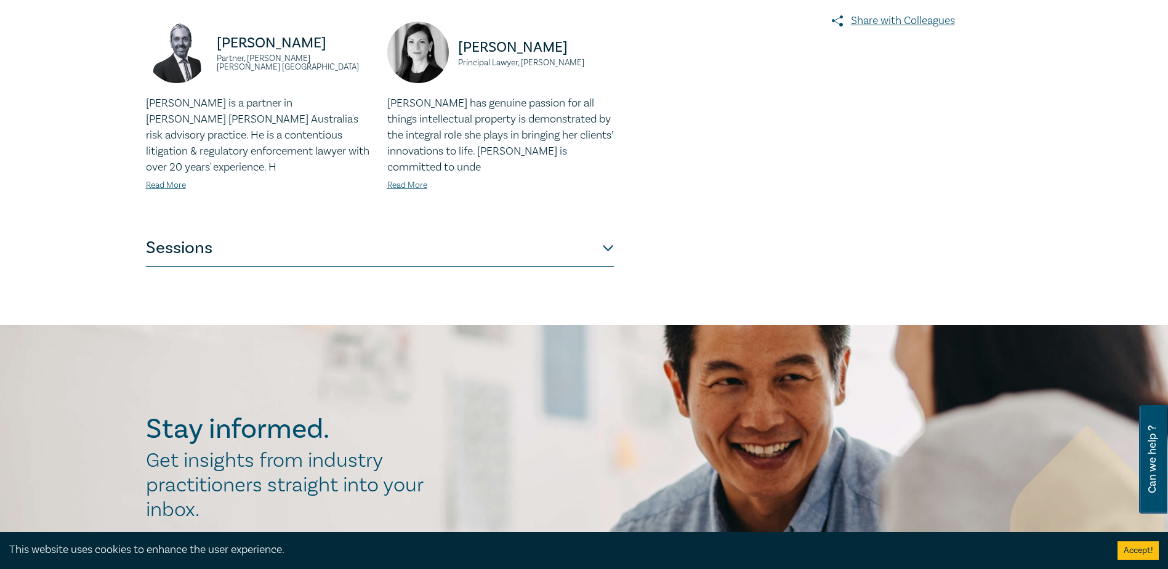
scroll to position [554, 0]
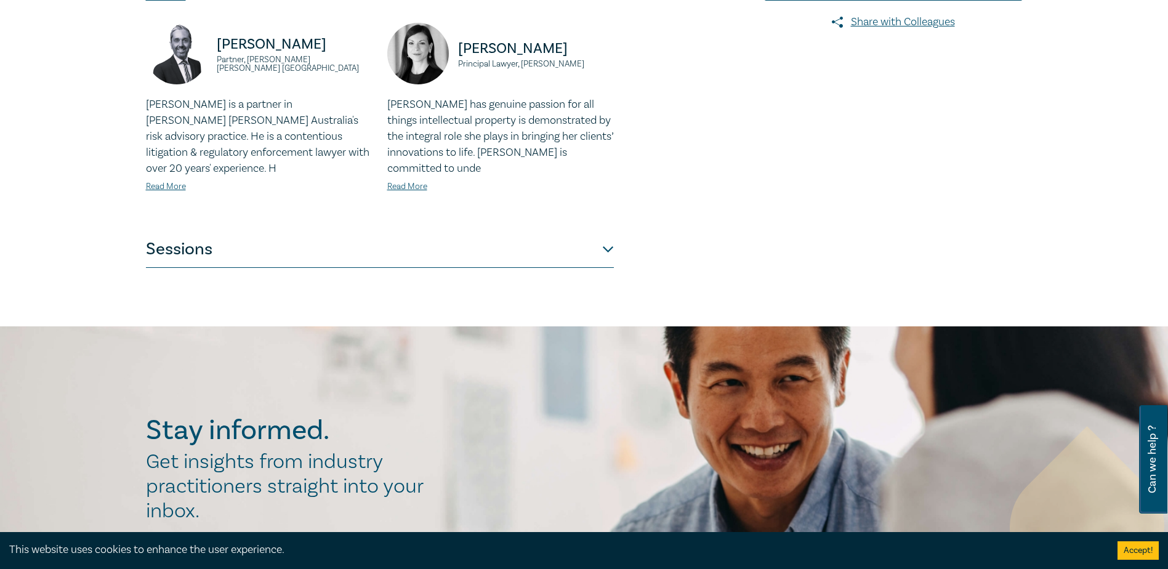
click at [606, 246] on button "Sessions" at bounding box center [380, 249] width 468 height 37
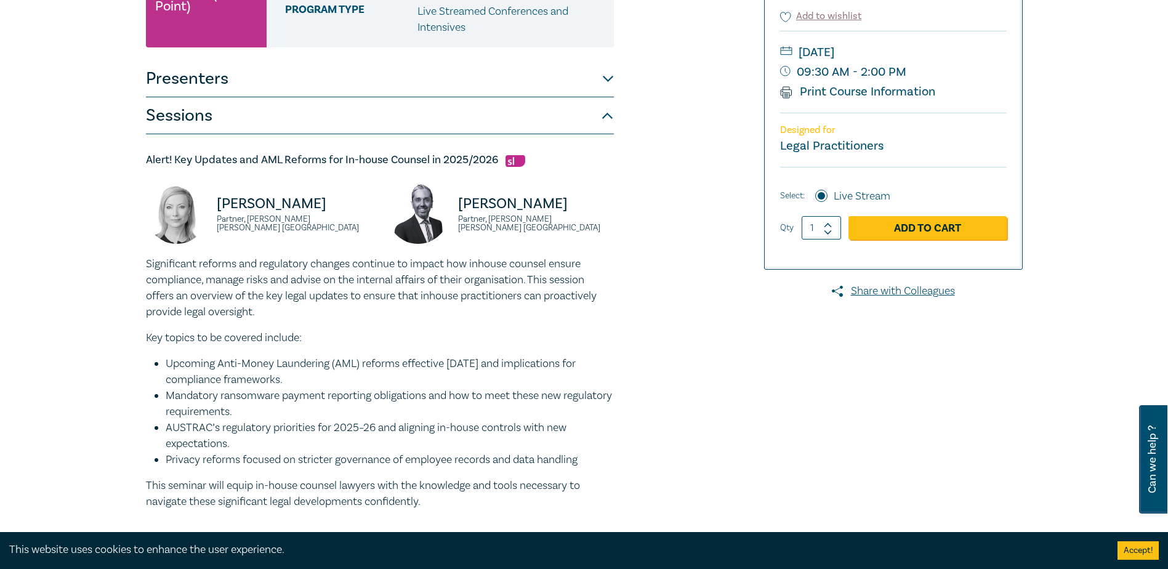
scroll to position [190, 0]
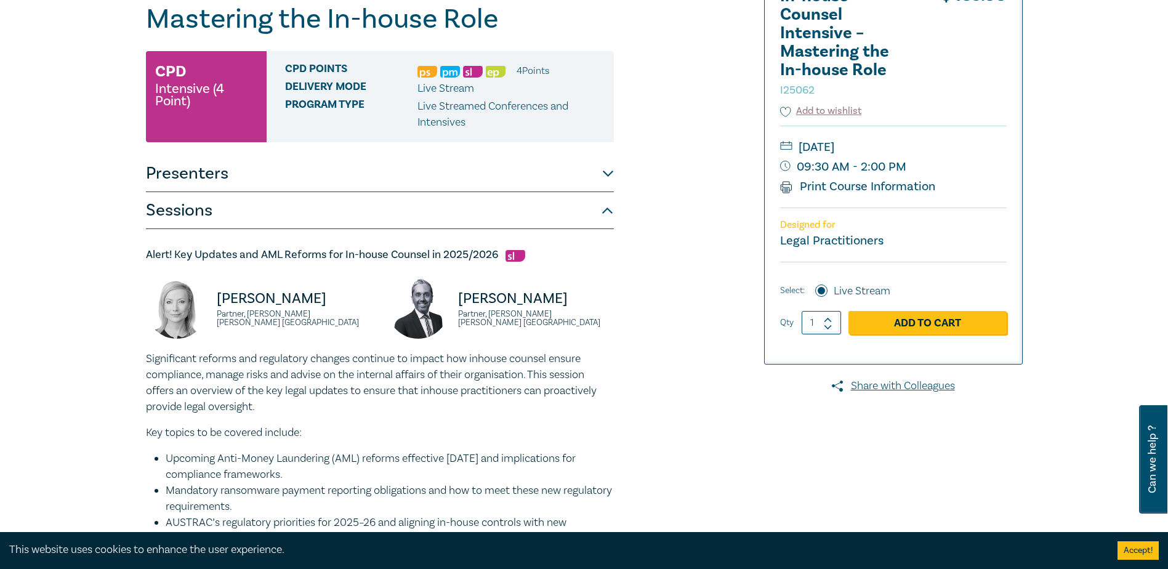
drag, startPoint x: 288, startPoint y: 269, endPoint x: 142, endPoint y: 253, distance: 146.8
copy div "Alert! Key Updates and AML Reforms for In-house Counsel in 2025/2026 Lisa Fitzg…"
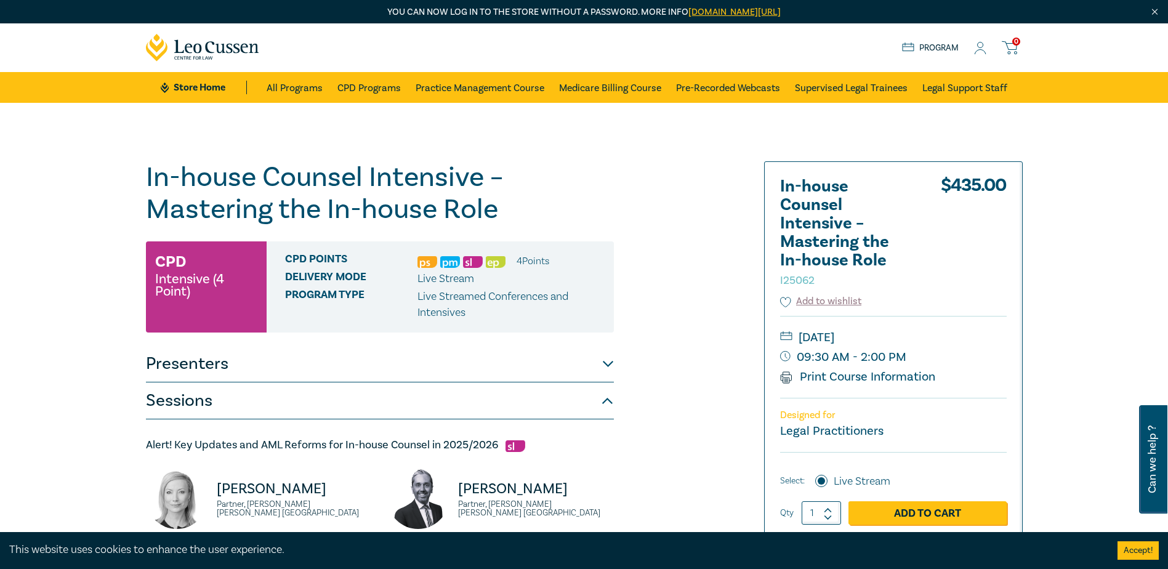
click at [978, 47] on icon at bounding box center [980, 48] width 12 height 13
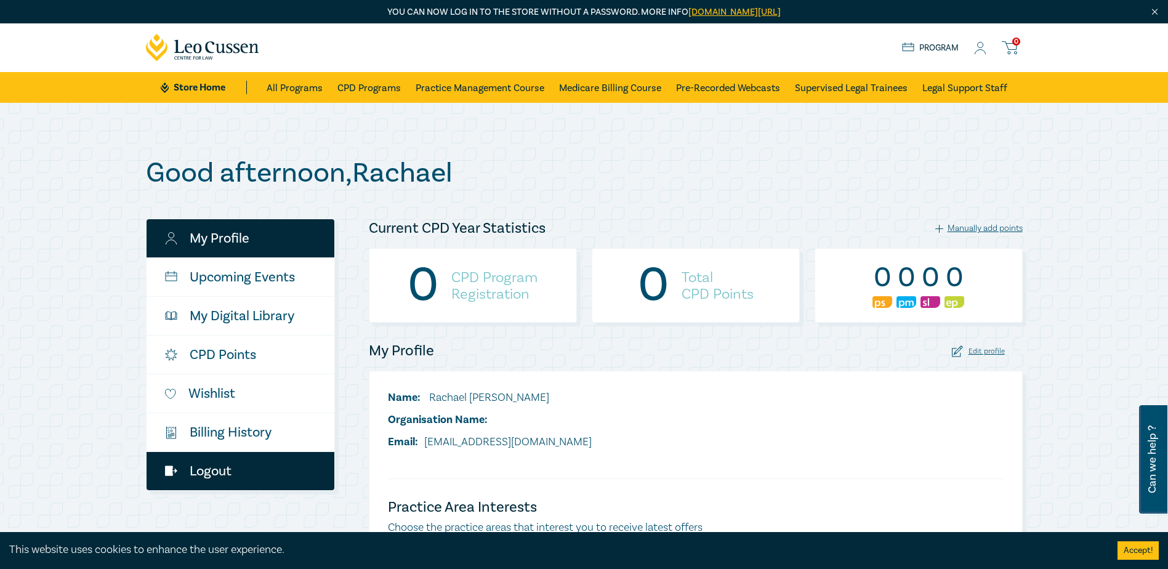
click at [227, 472] on link "Logout" at bounding box center [241, 471] width 188 height 38
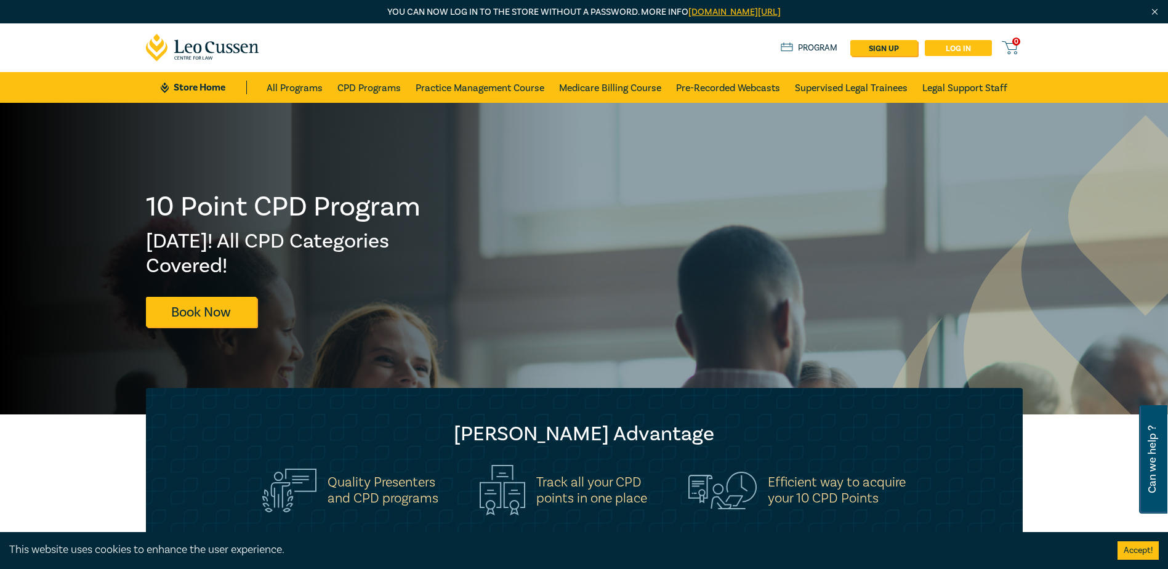
click at [969, 46] on link "Log in" at bounding box center [958, 48] width 67 height 16
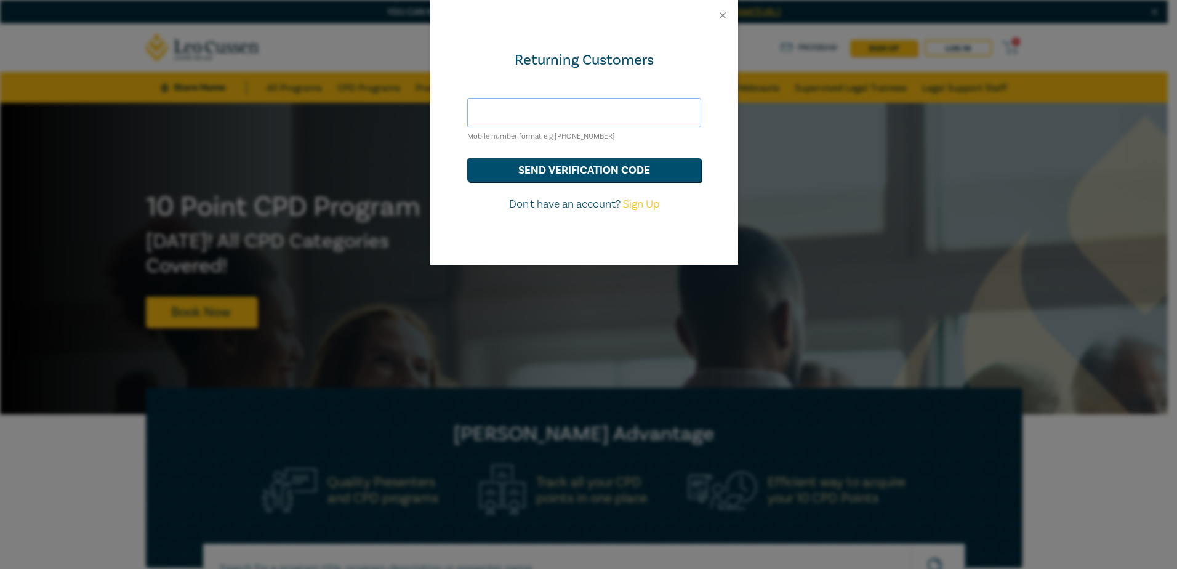
click at [504, 111] on input "text" at bounding box center [584, 113] width 234 height 30
type input "[EMAIL_ADDRESS][DOMAIN_NAME]"
click at [592, 172] on button "send verification code" at bounding box center [584, 169] width 234 height 23
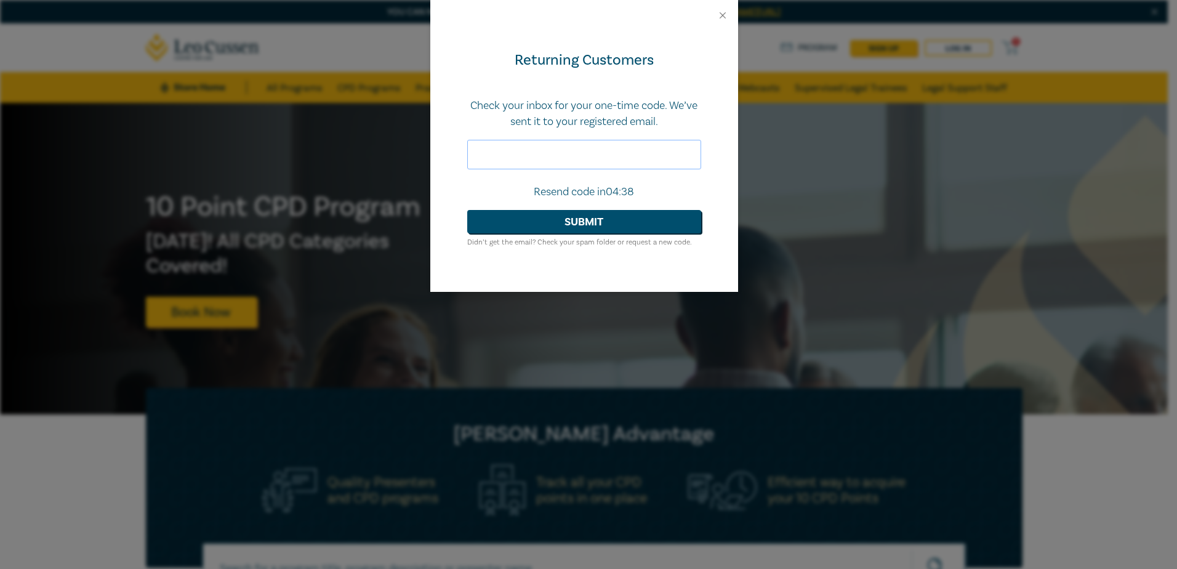
click at [499, 156] on input "text" at bounding box center [584, 155] width 234 height 30
type input "913582"
click at [586, 221] on button "Submit" at bounding box center [584, 221] width 234 height 23
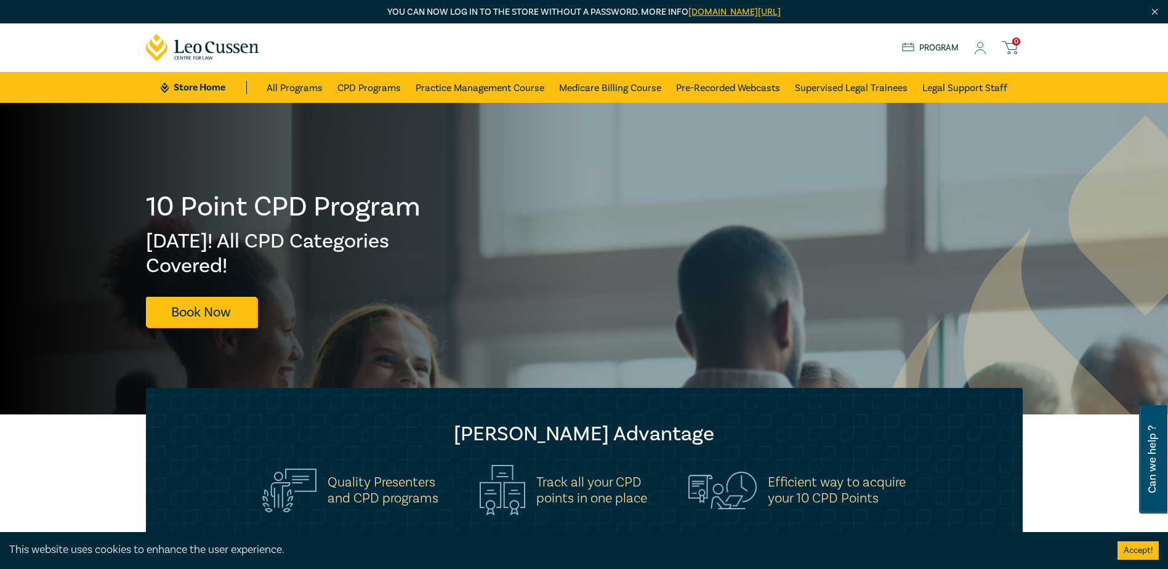
click at [980, 50] on icon at bounding box center [980, 52] width 11 height 4
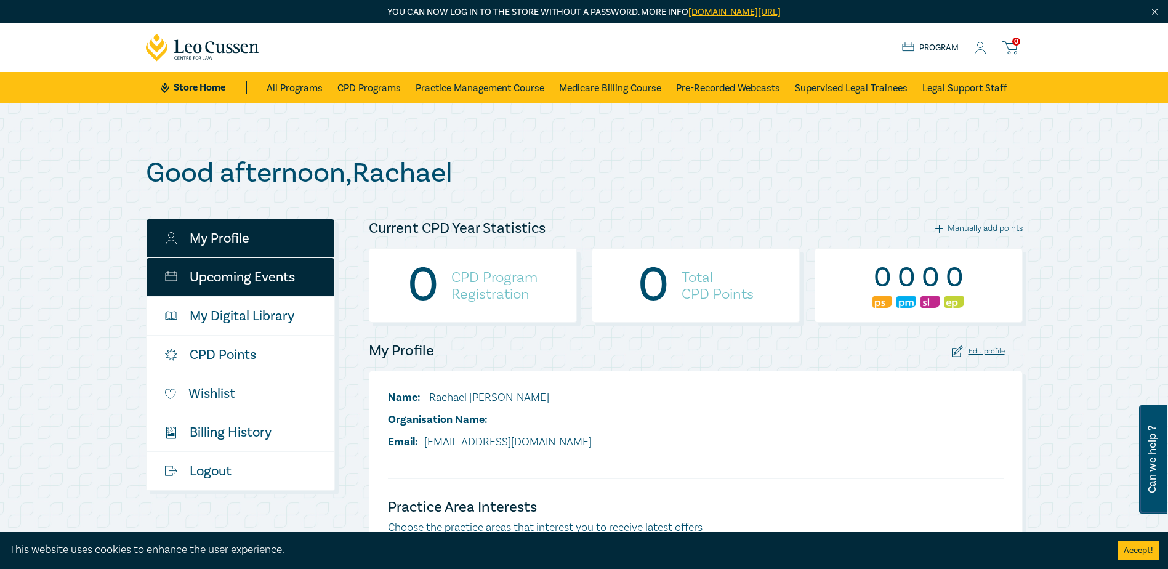
click at [232, 278] on link "Upcoming Events" at bounding box center [241, 277] width 188 height 38
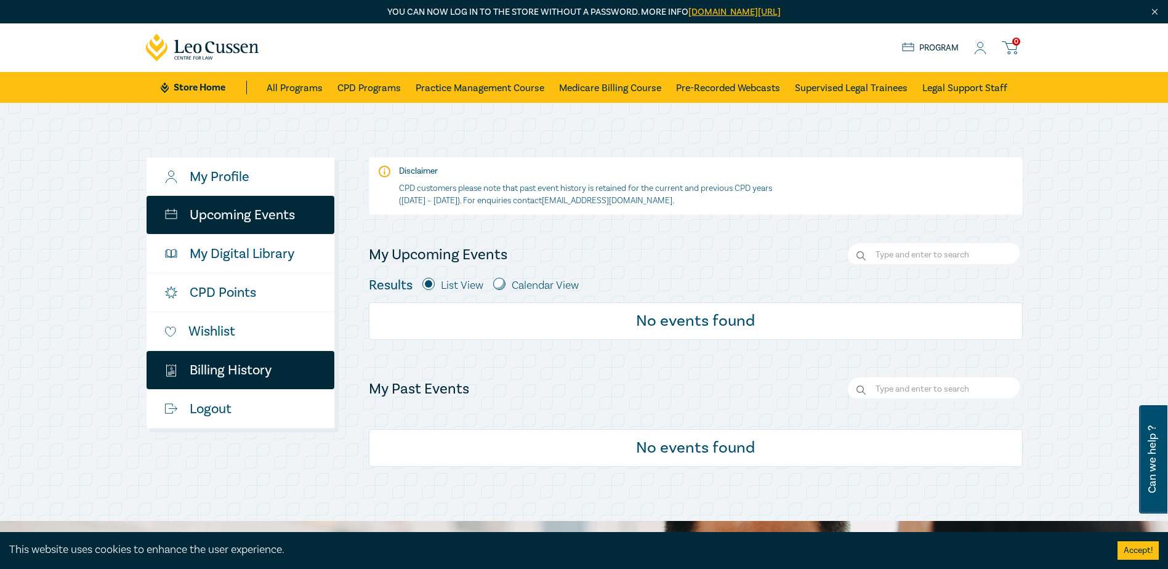
click at [228, 369] on link "$ Billing History" at bounding box center [241, 370] width 188 height 38
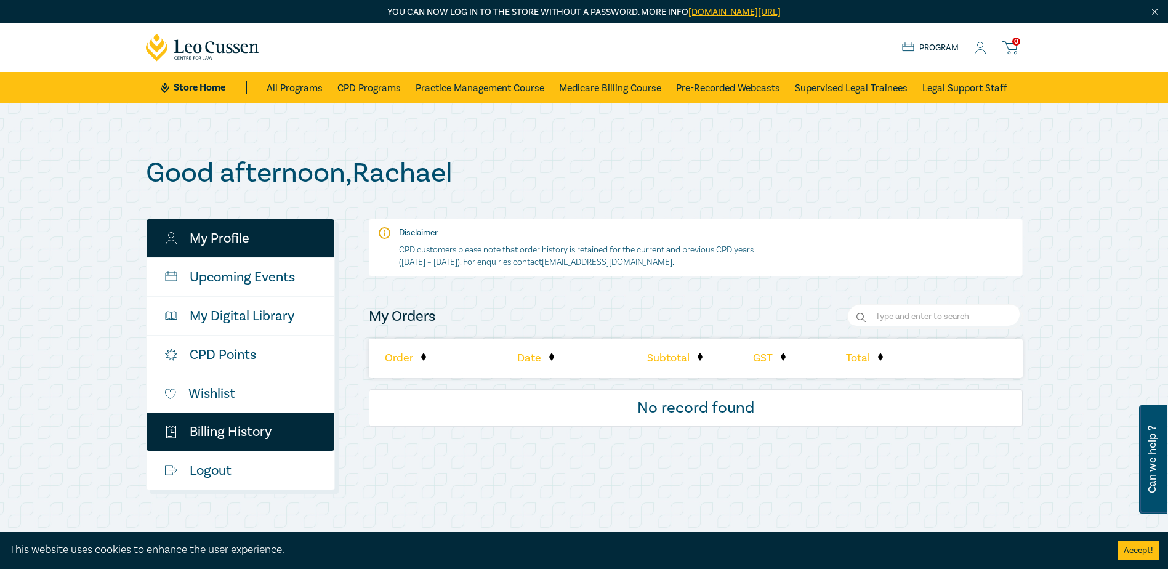
click at [209, 240] on link "My Profile" at bounding box center [241, 238] width 188 height 38
